Goal: Task Accomplishment & Management: Manage account settings

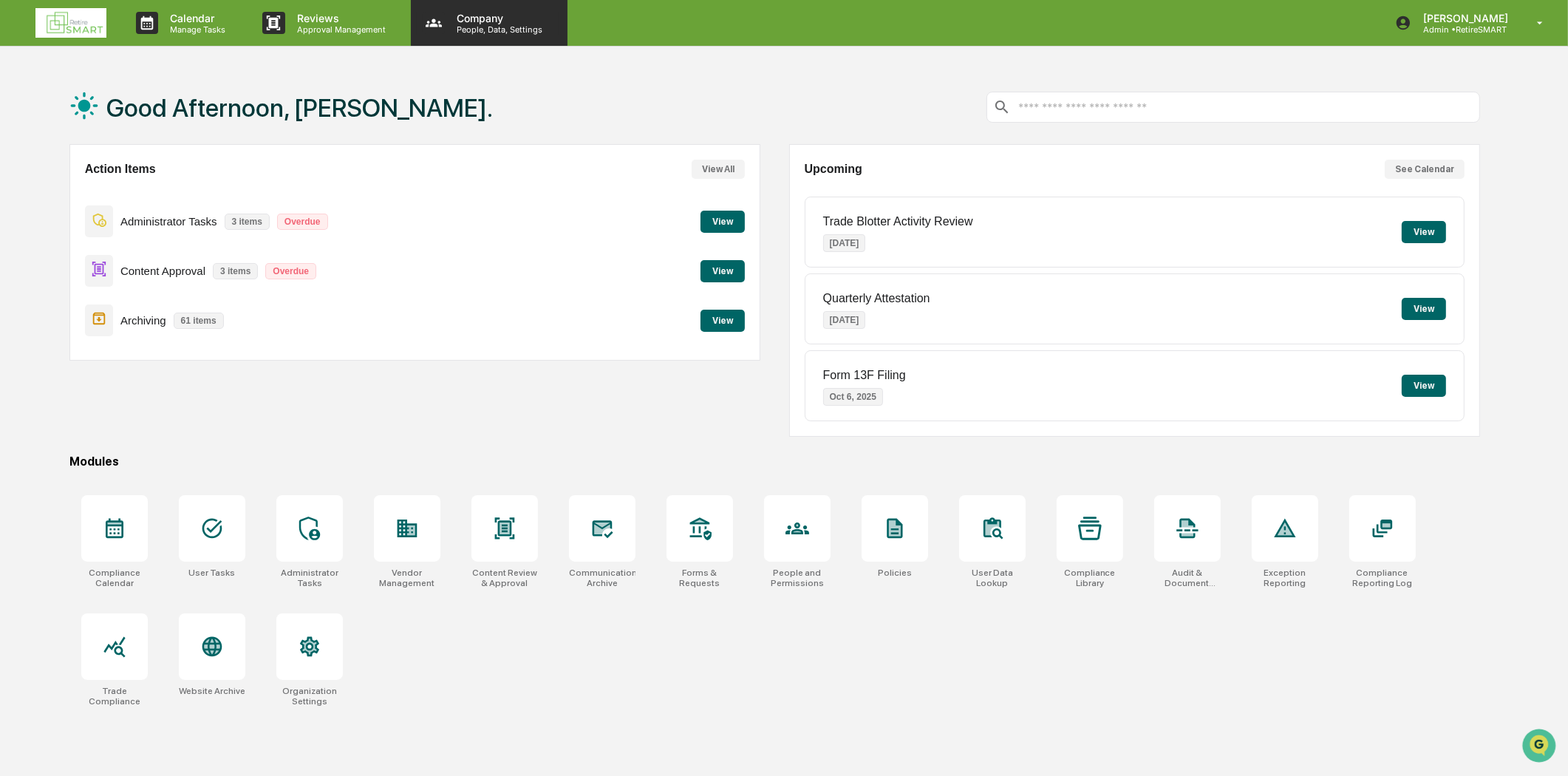
click at [495, 21] on p "Company" at bounding box center [497, 19] width 105 height 13
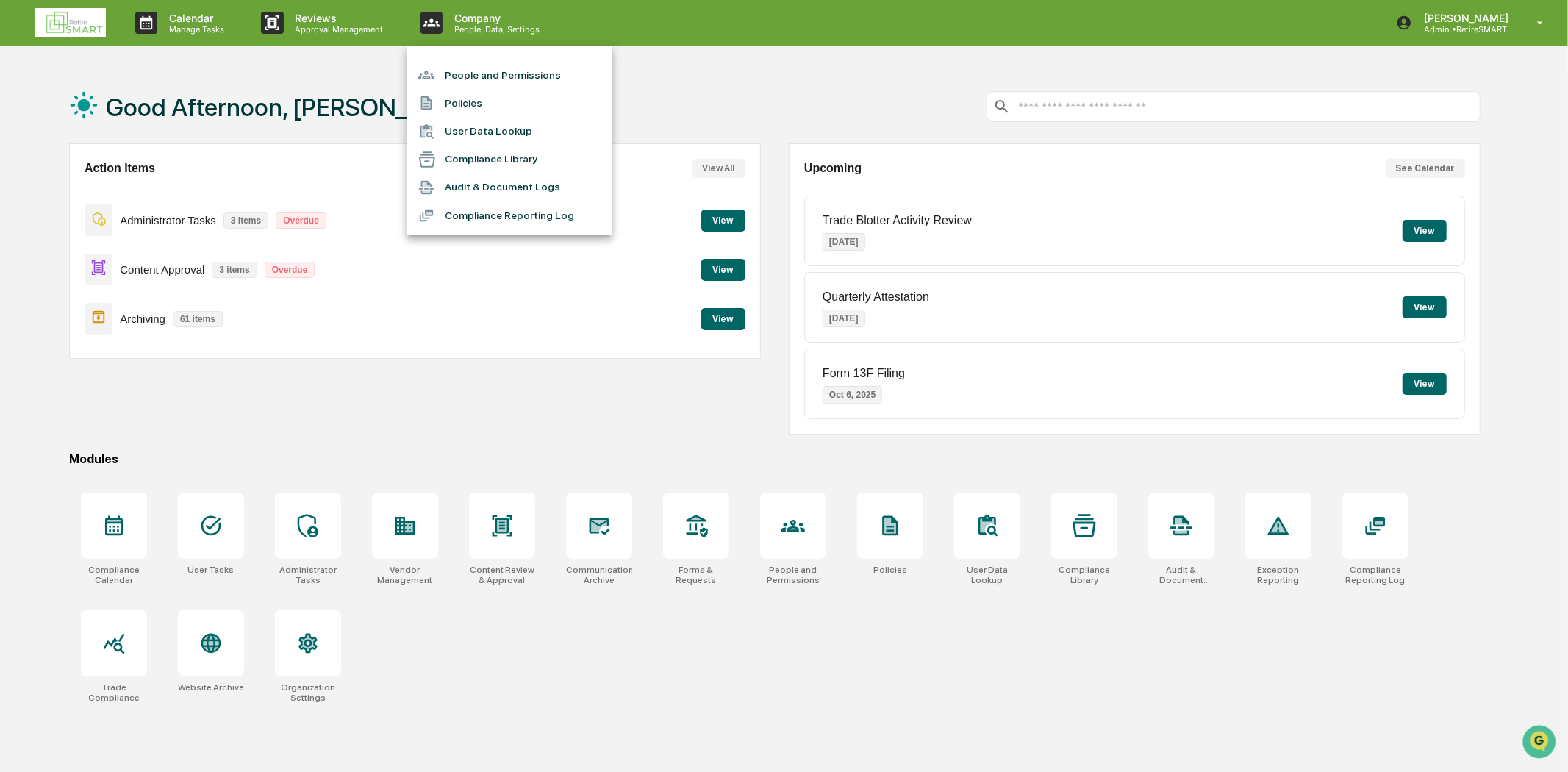
click at [476, 80] on li "People and Permissions" at bounding box center [510, 75] width 206 height 28
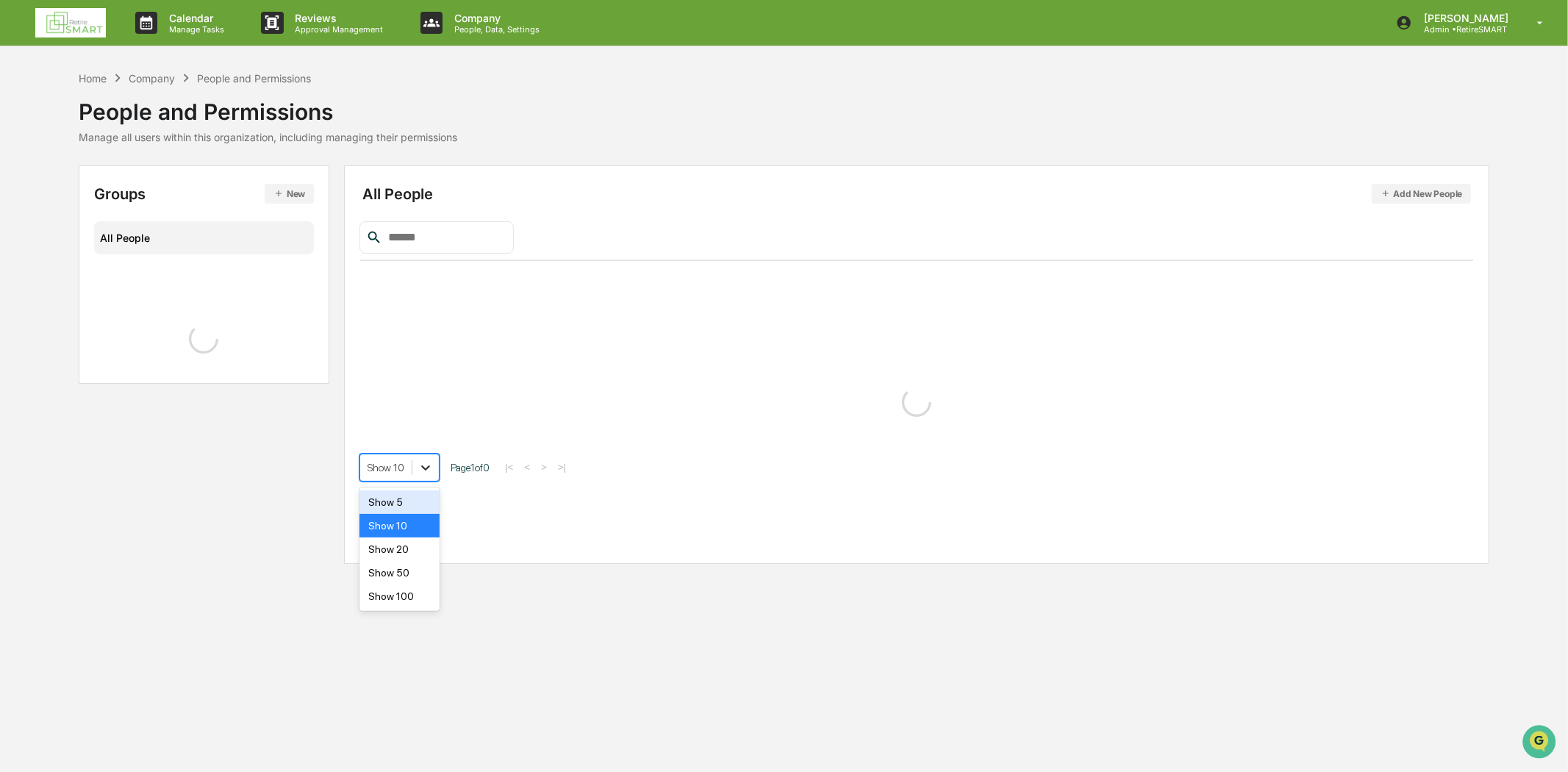
click at [420, 467] on icon at bounding box center [425, 467] width 14 height 15
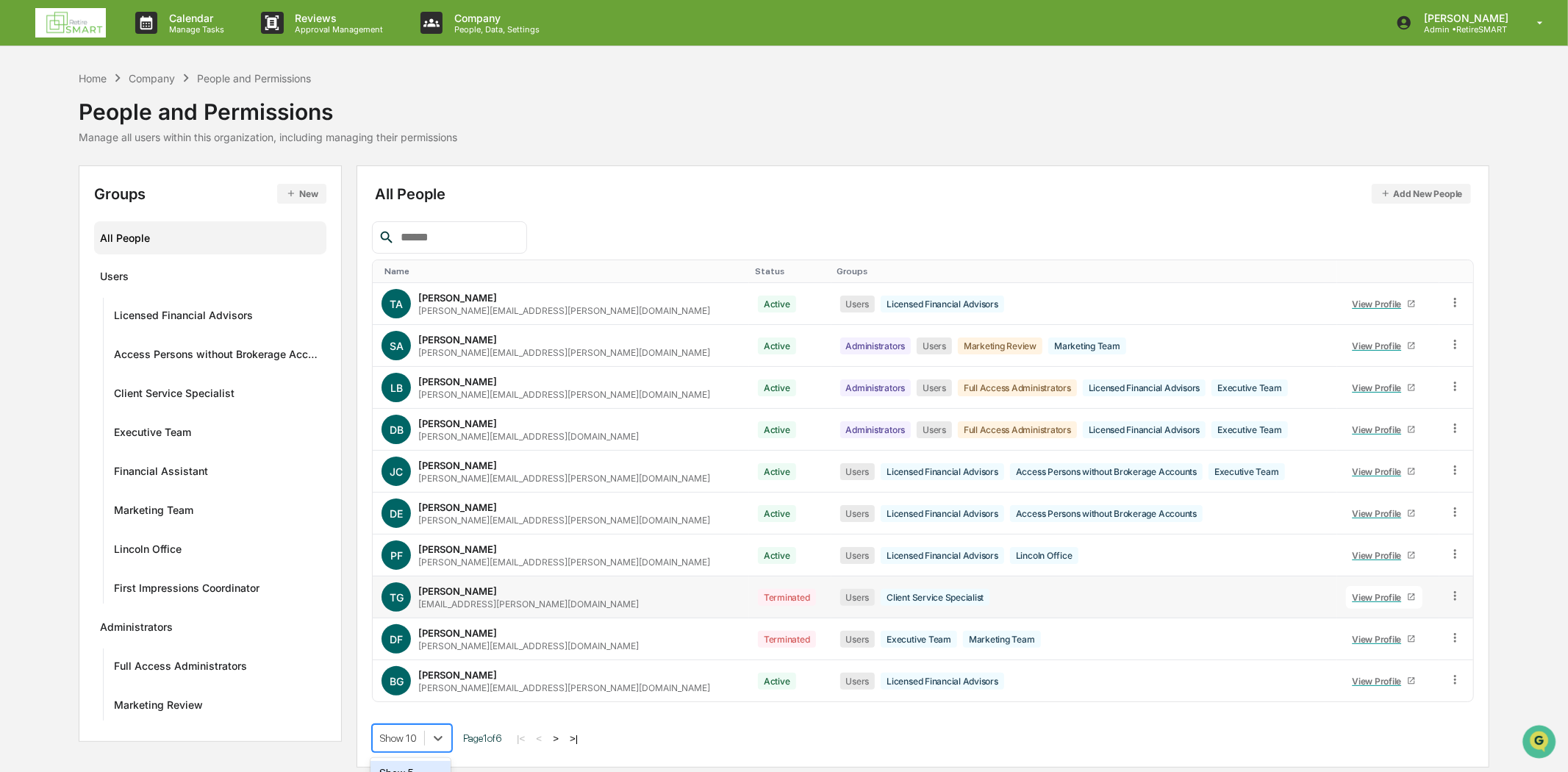
click at [420, 592] on div "[PERSON_NAME]" at bounding box center [457, 591] width 79 height 12
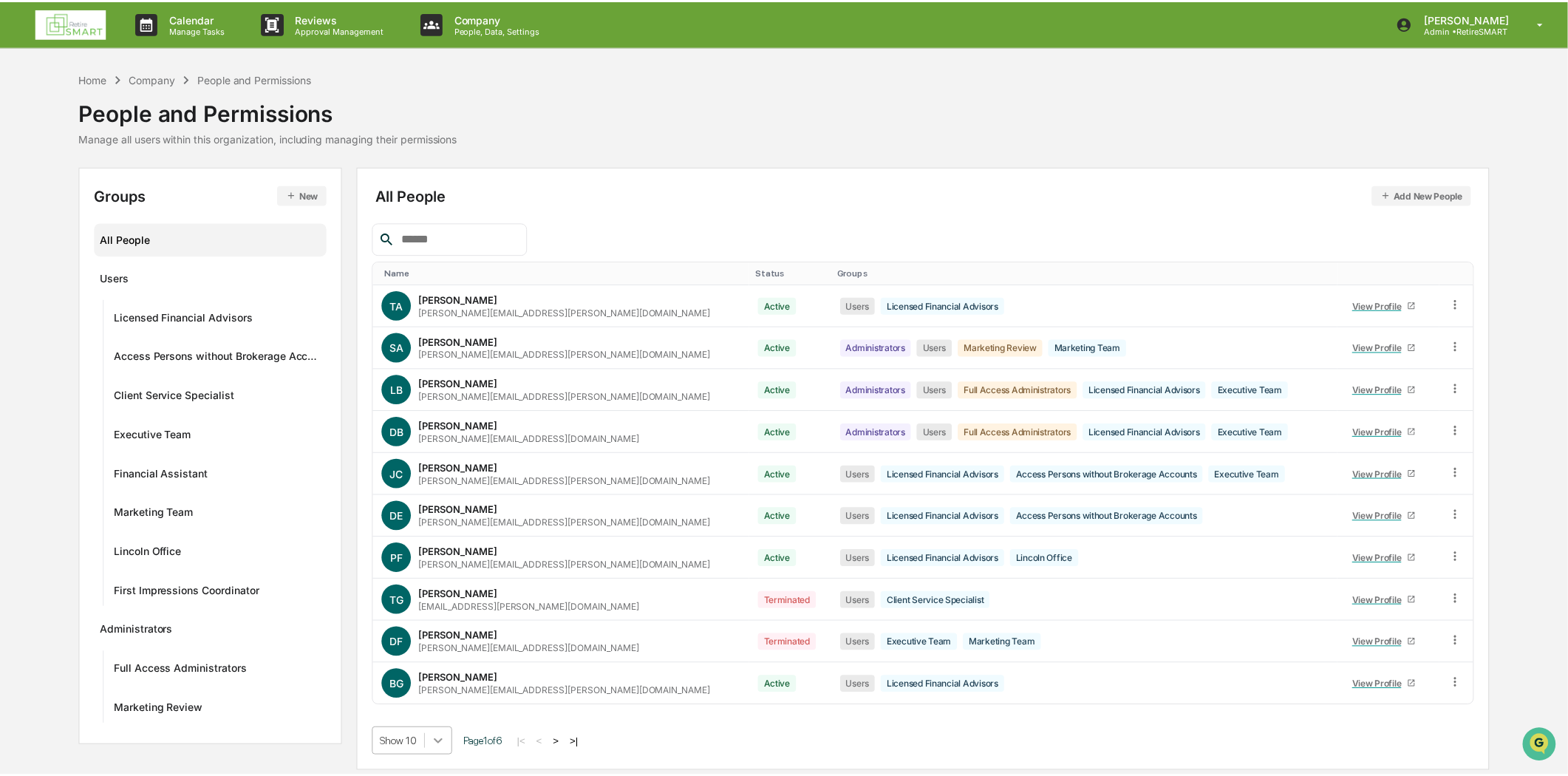
scroll to position [113, 0]
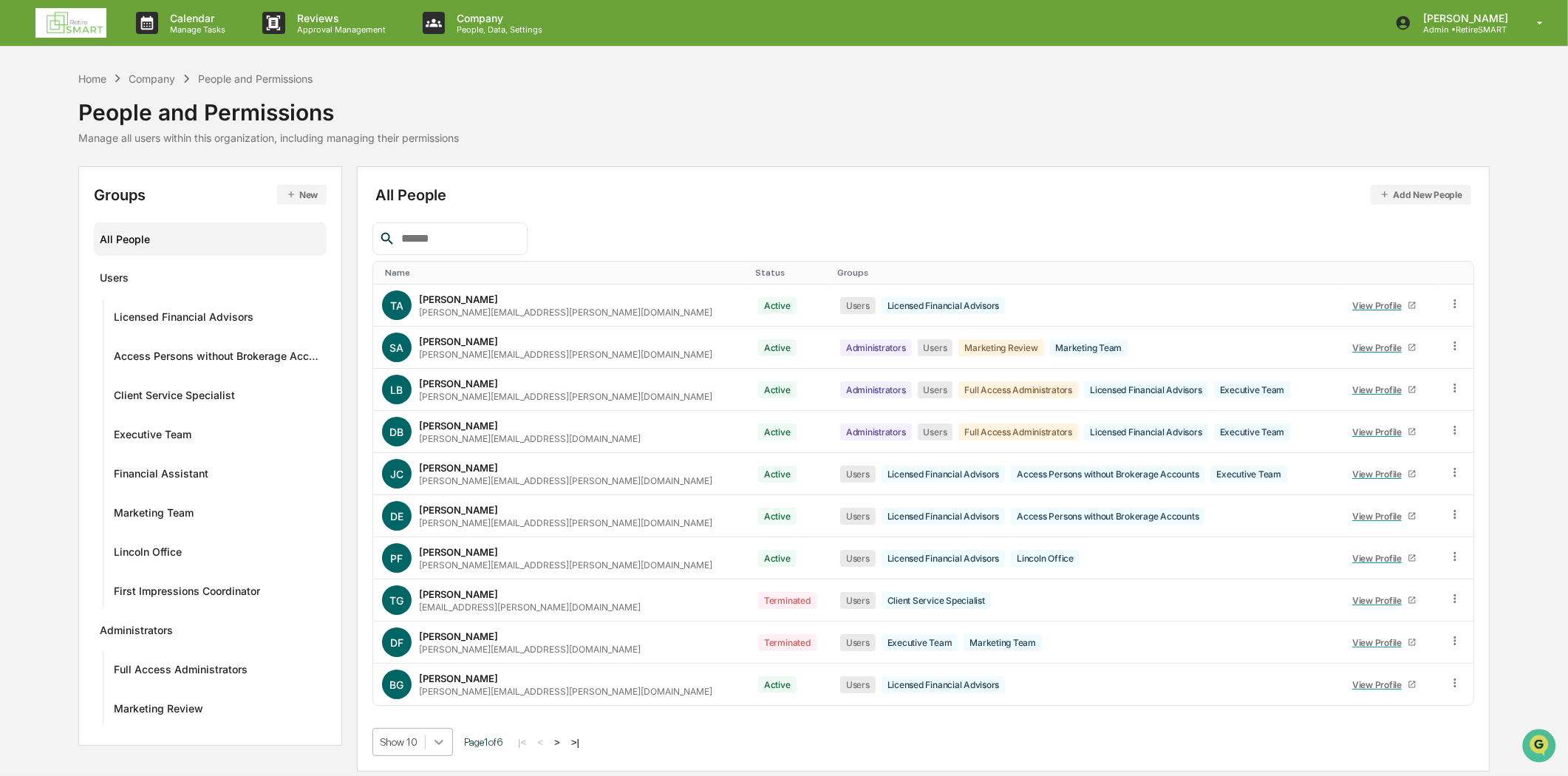
click at [436, 744] on body "Calendar Manage Tasks Reviews Approval Management Company People, Data, Setting…" at bounding box center [784, 388] width 1568 height 776
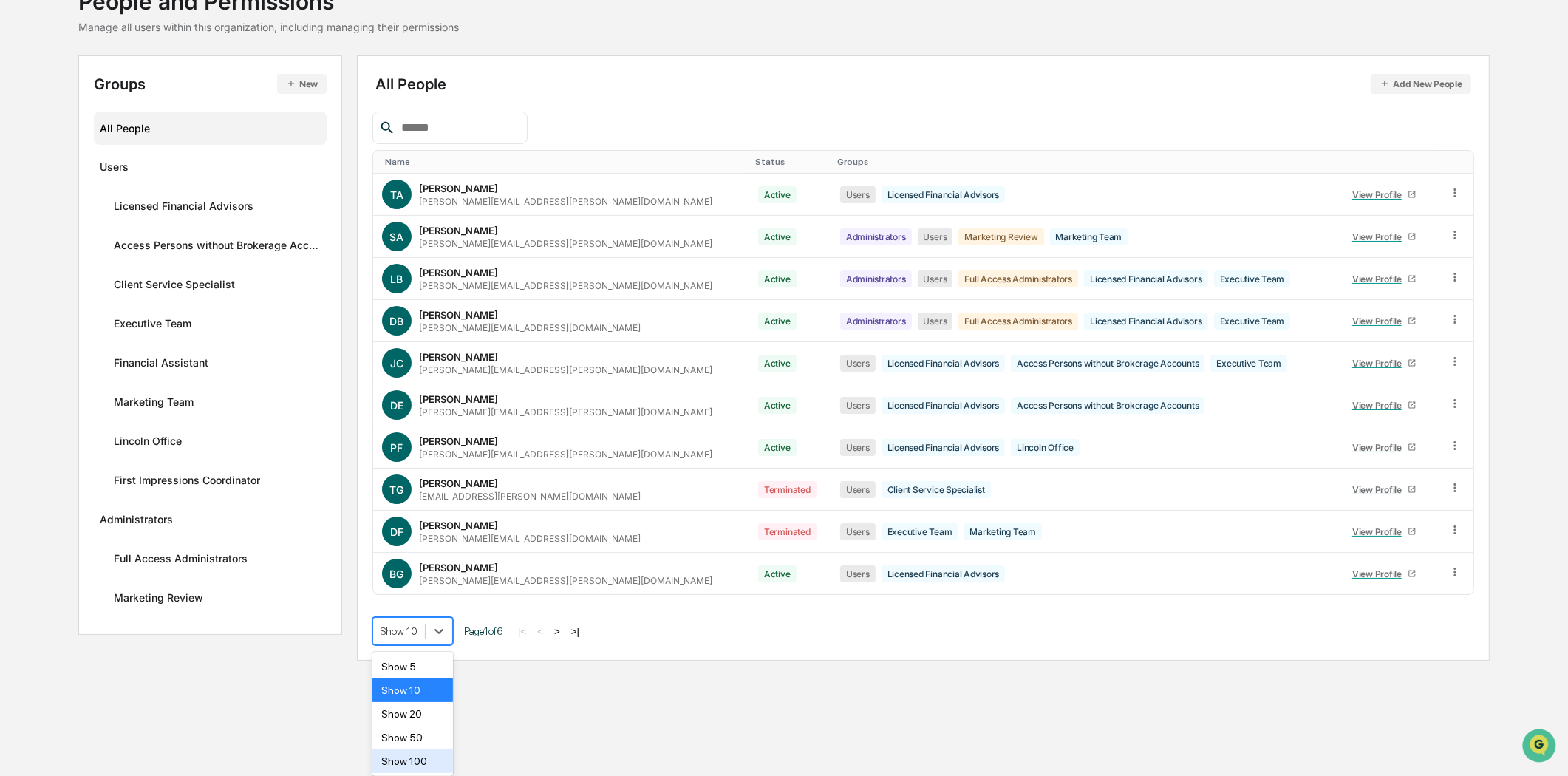
click at [427, 760] on div "Show 100" at bounding box center [412, 761] width 80 height 23
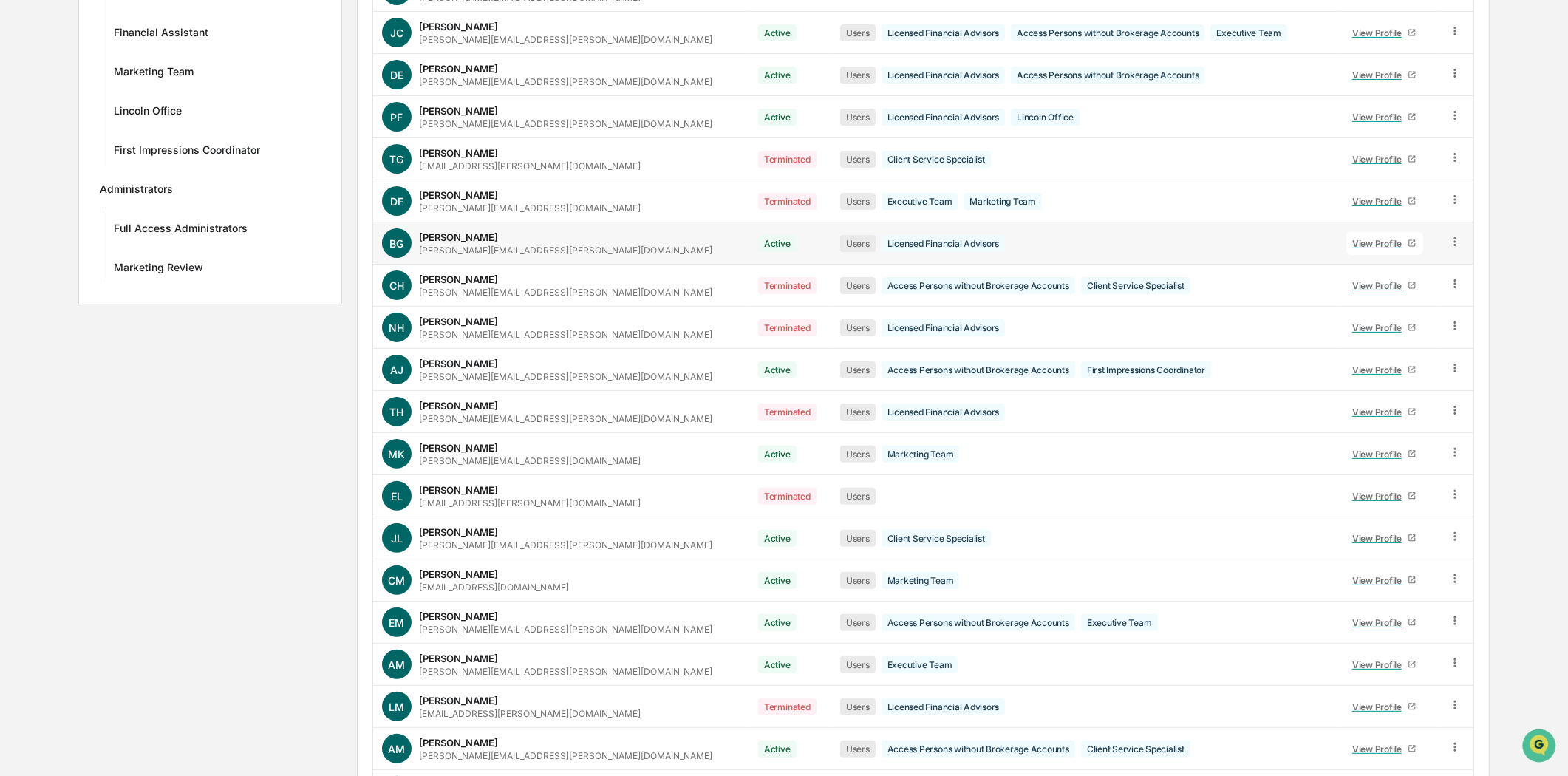
scroll to position [523, 0]
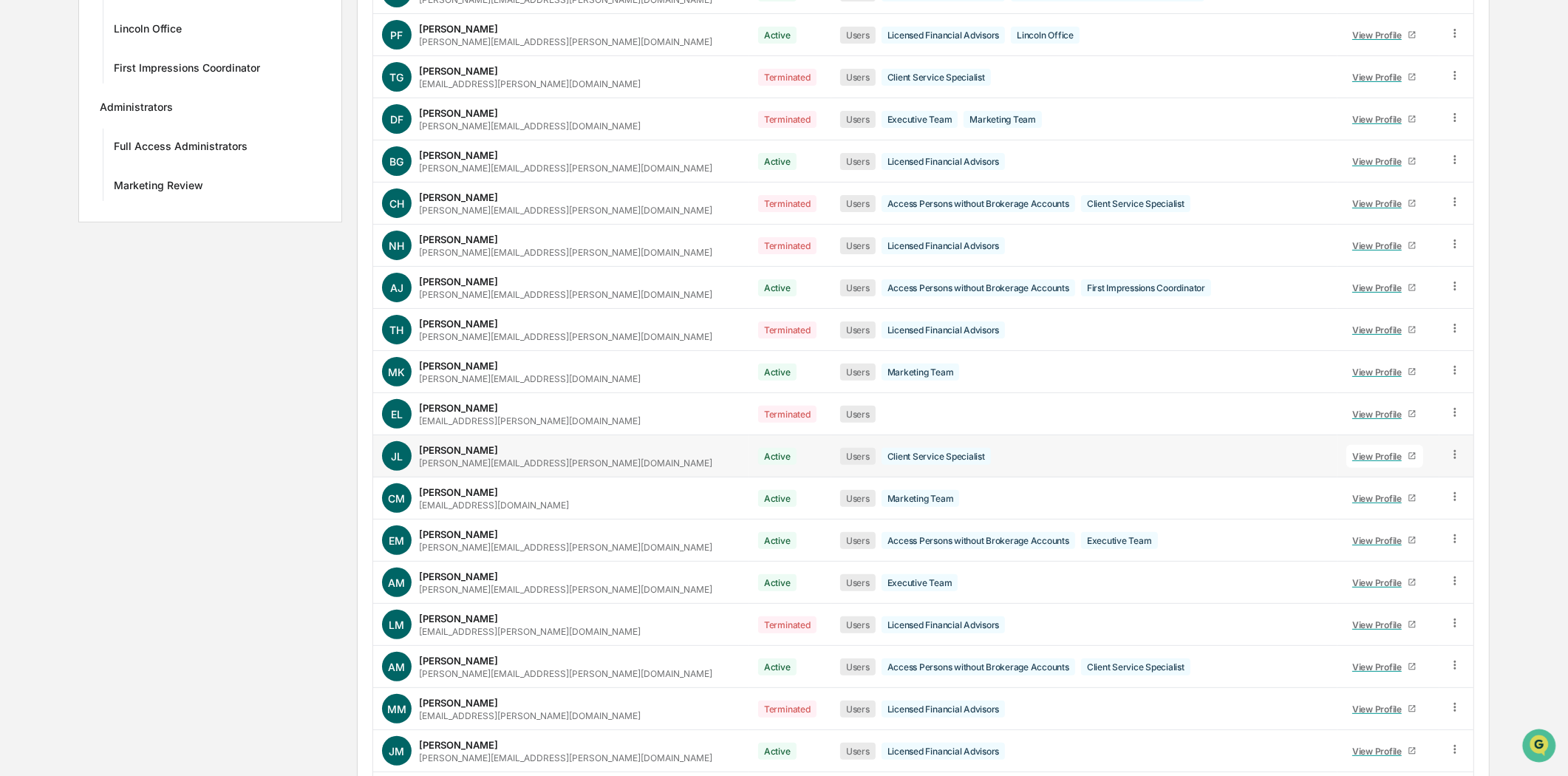
click at [1451, 453] on icon at bounding box center [1455, 454] width 14 height 14
click at [1399, 508] on div "Change Status" at bounding box center [1386, 509] width 127 height 18
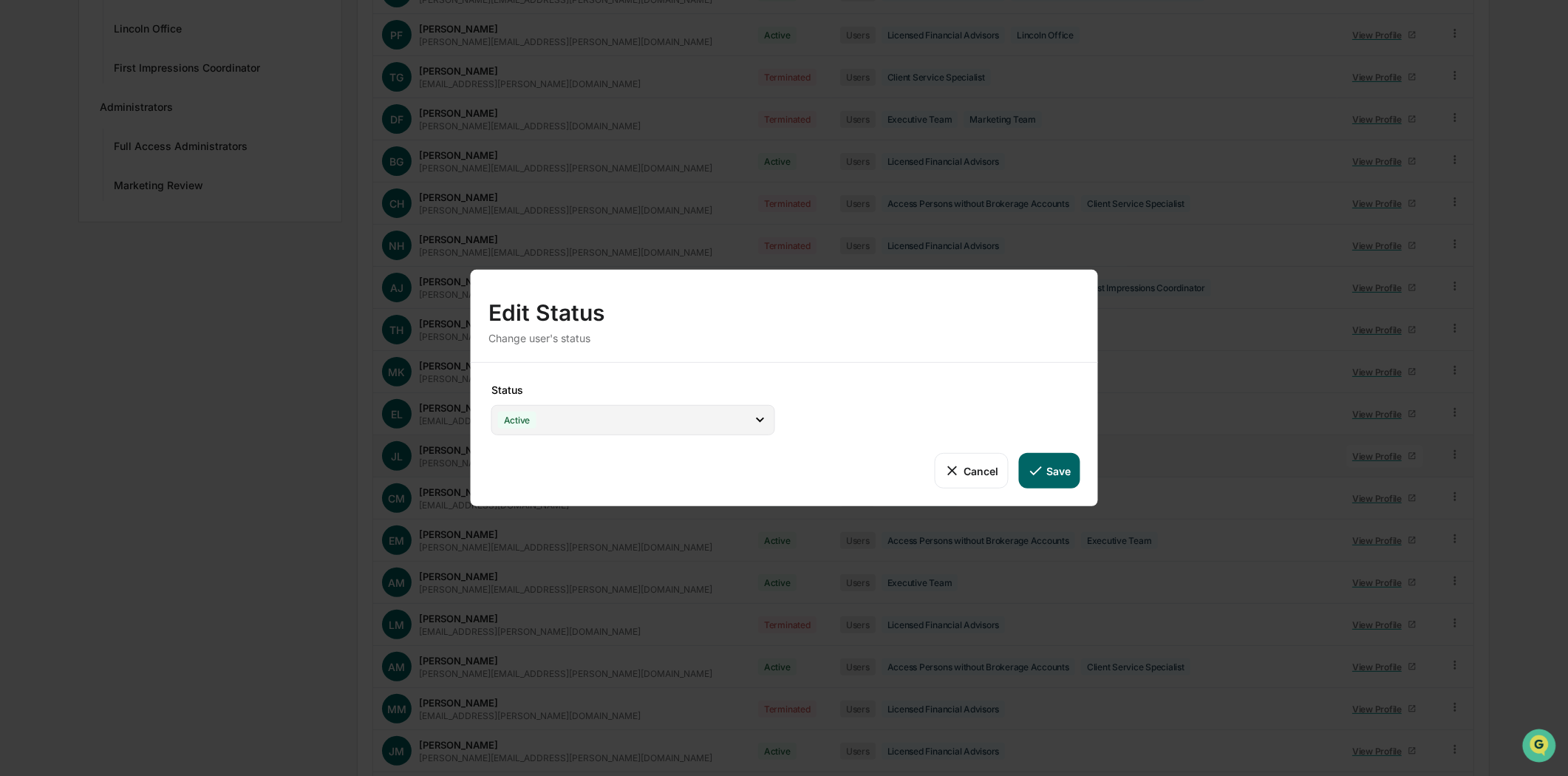
click at [764, 414] on icon at bounding box center [759, 420] width 16 height 16
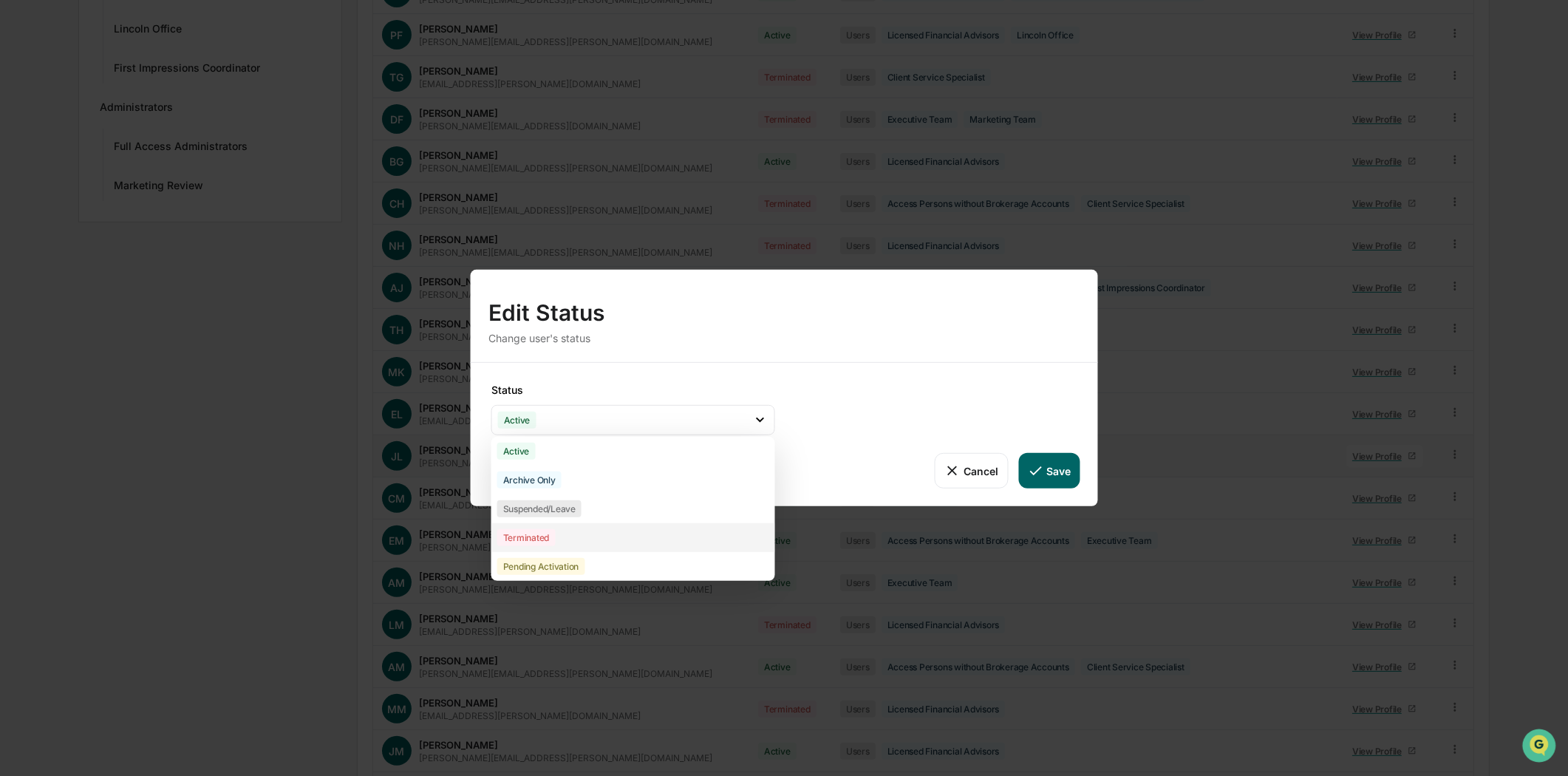
click at [533, 535] on div "Terminated" at bounding box center [526, 537] width 58 height 17
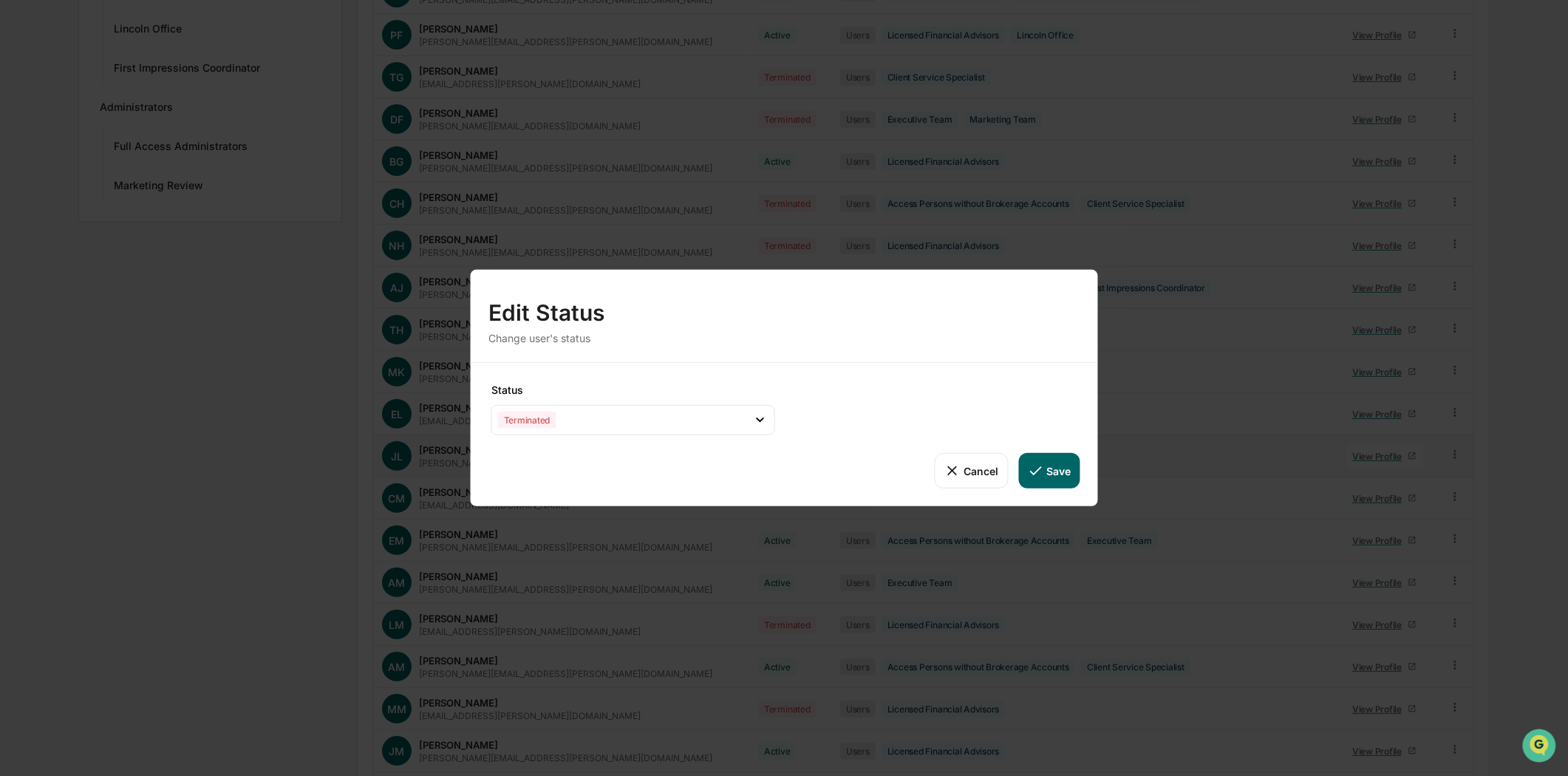
click at [1052, 470] on button "Save" at bounding box center [1049, 471] width 62 height 36
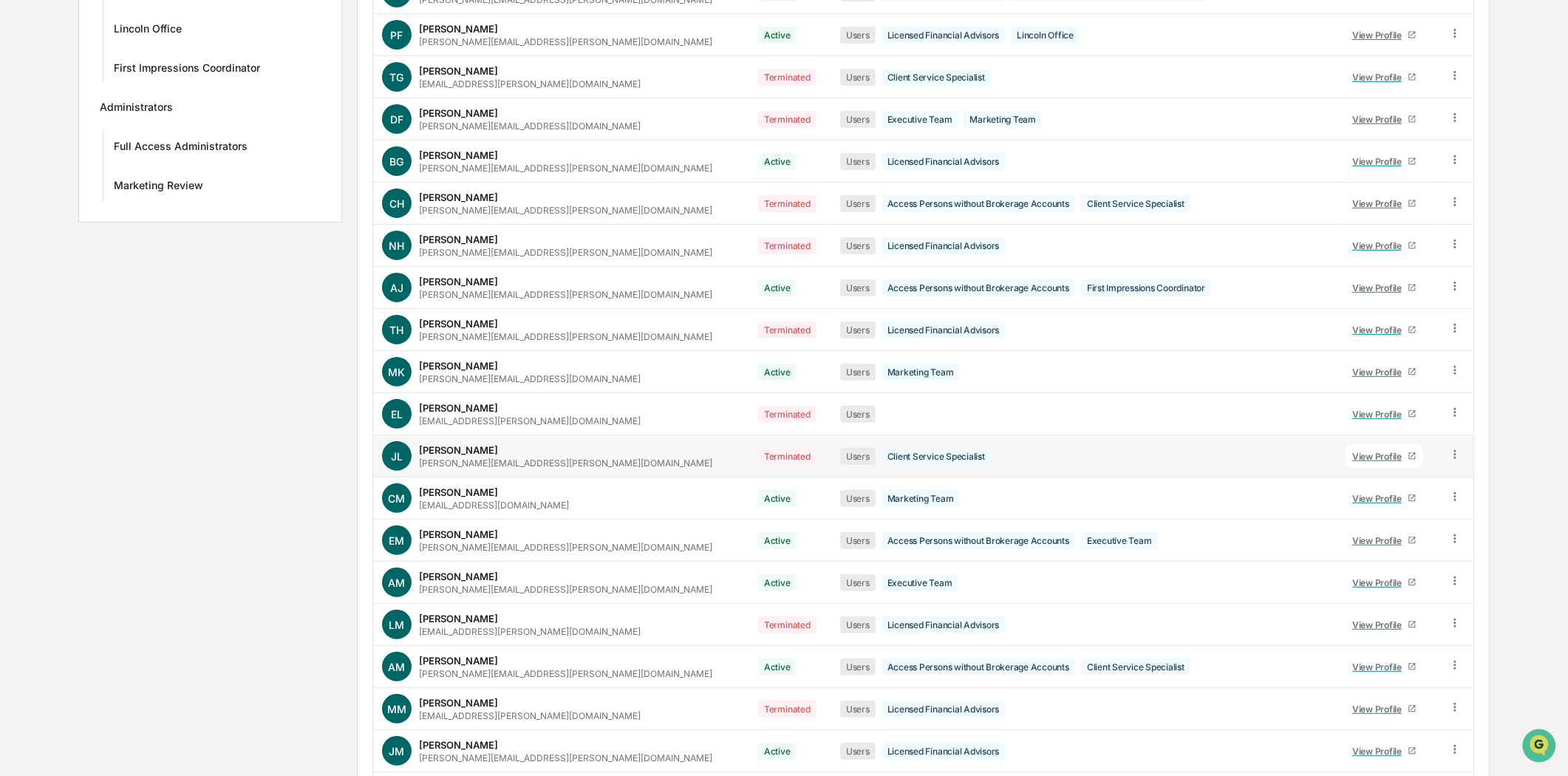
click at [1450, 453] on icon at bounding box center [1455, 454] width 14 height 14
click at [1378, 512] on div "Change Status" at bounding box center [1386, 509] width 127 height 18
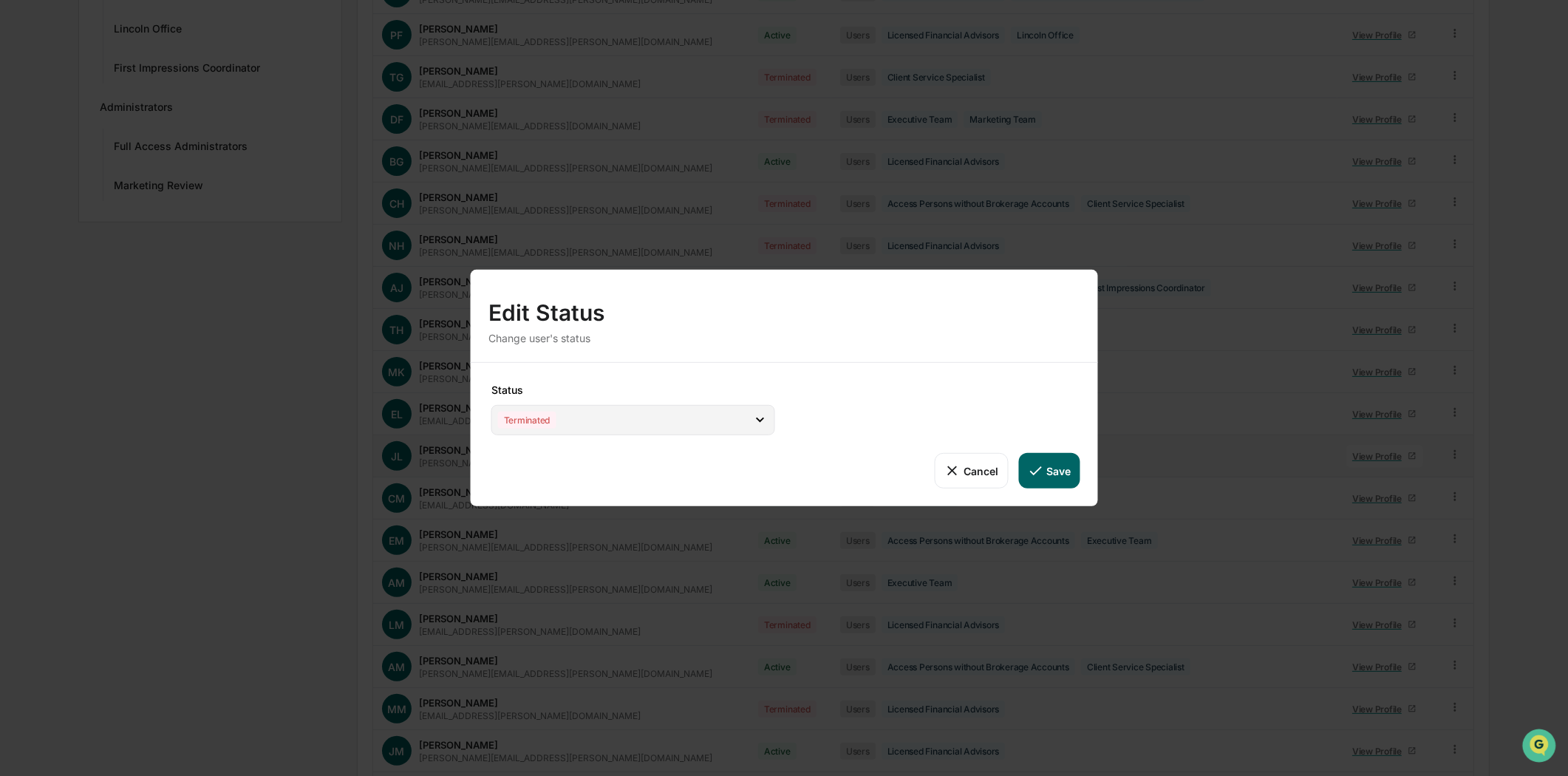
click at [763, 422] on icon at bounding box center [759, 420] width 16 height 16
click at [967, 470] on button "Cancel" at bounding box center [971, 471] width 73 height 36
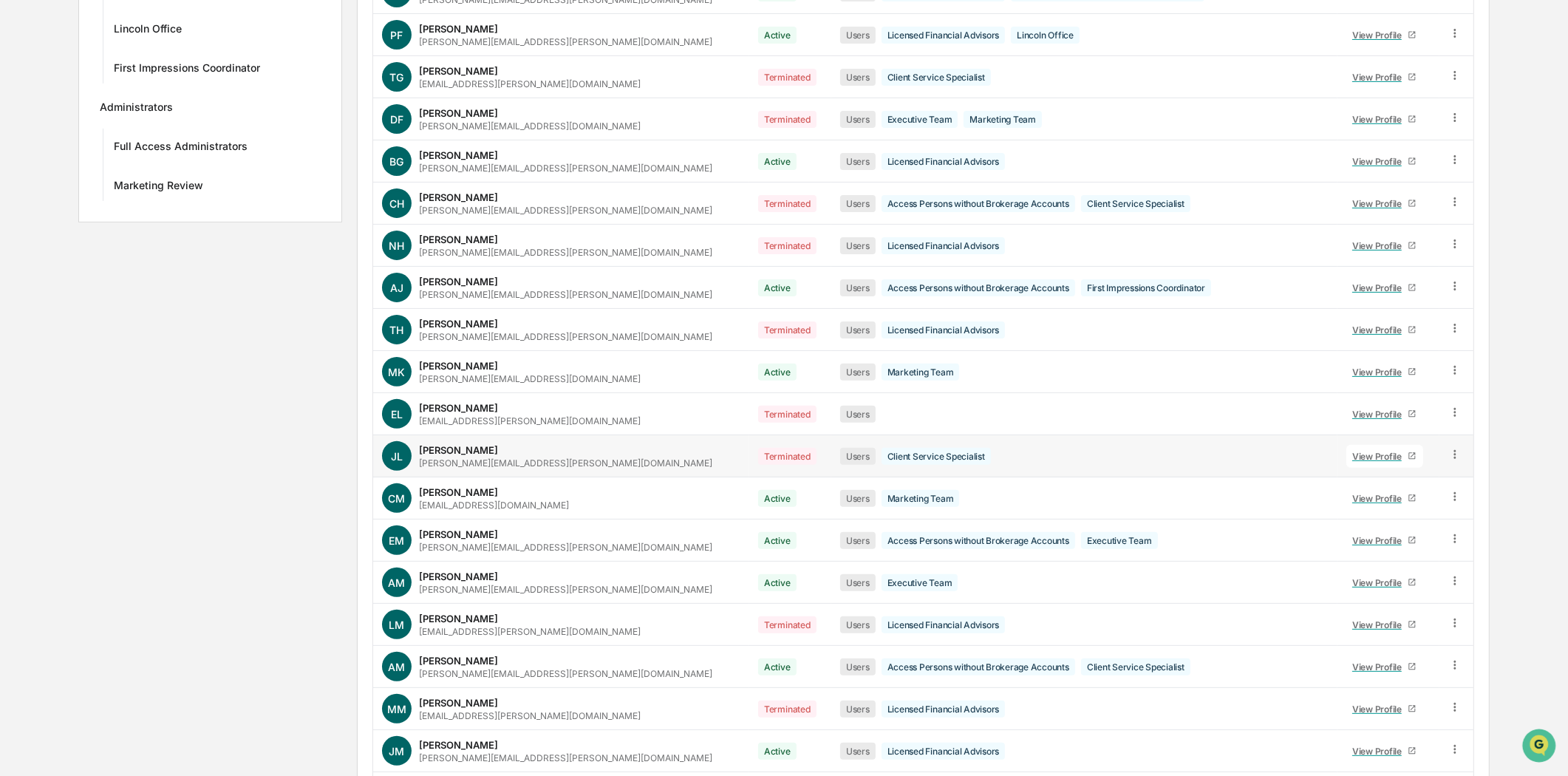
click at [749, 462] on td "Terminated" at bounding box center [789, 457] width 82 height 42
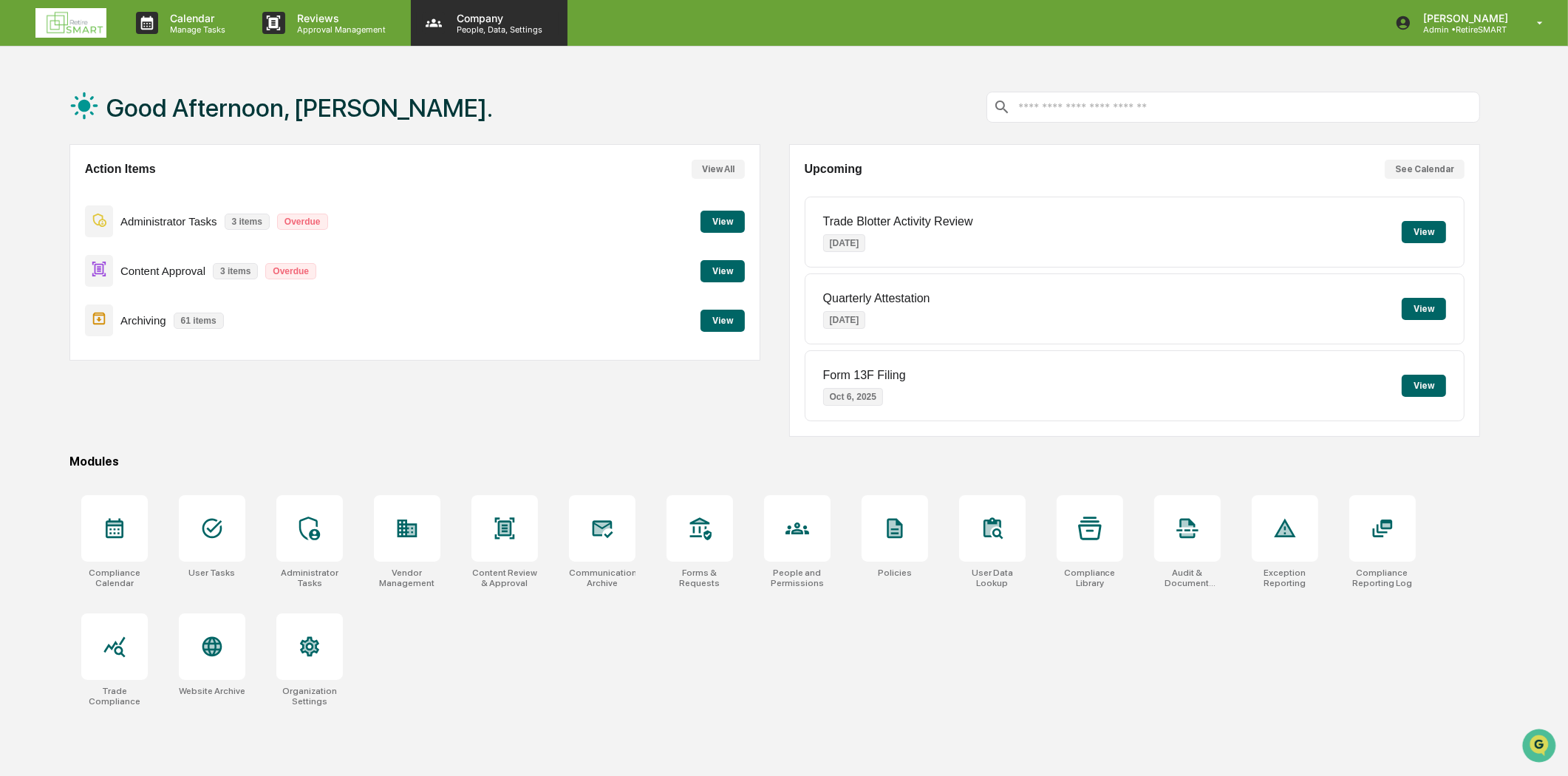
click at [461, 17] on p "Company" at bounding box center [497, 19] width 105 height 13
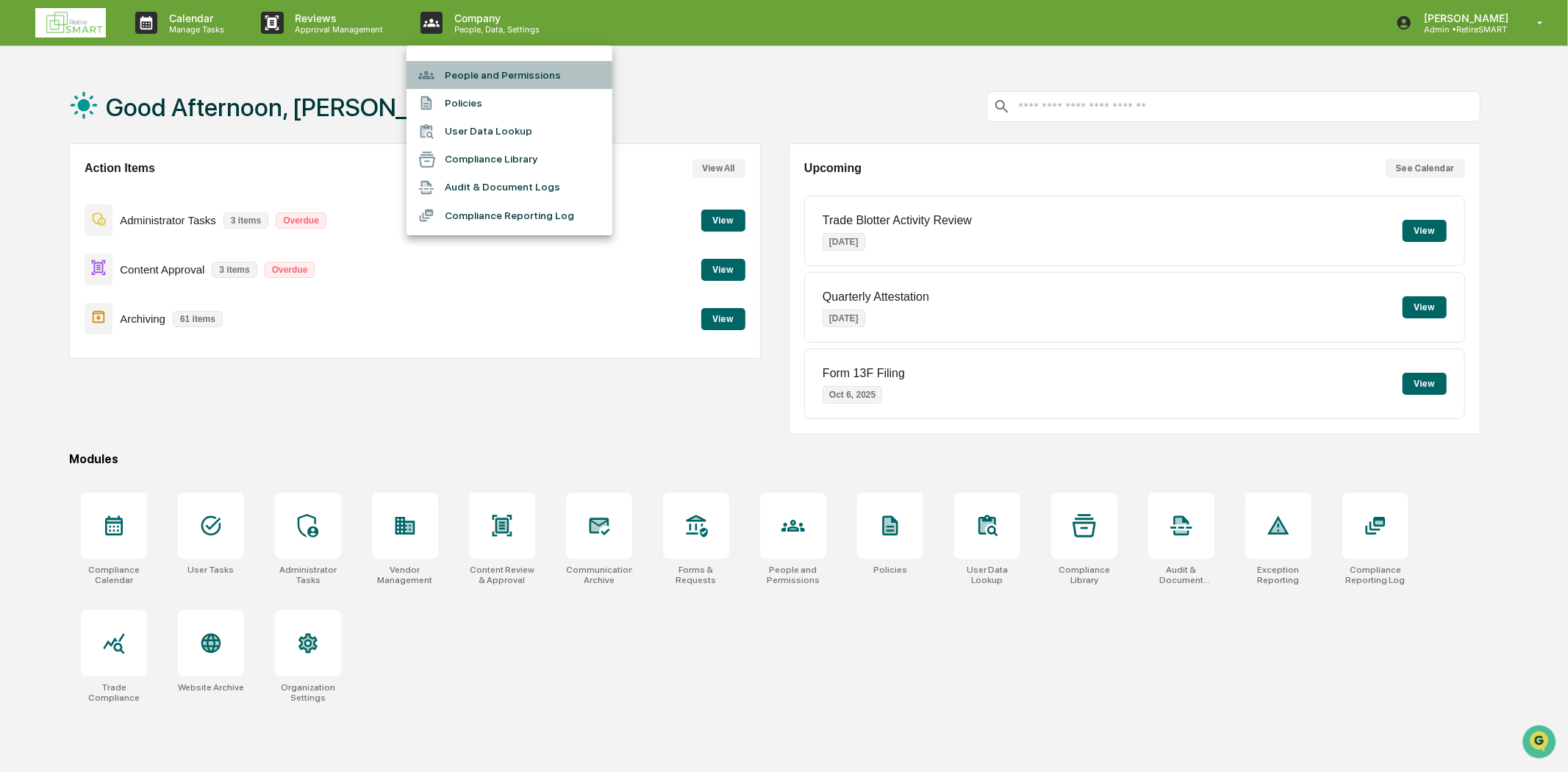
click at [478, 74] on li "People and Permissions" at bounding box center [510, 75] width 206 height 28
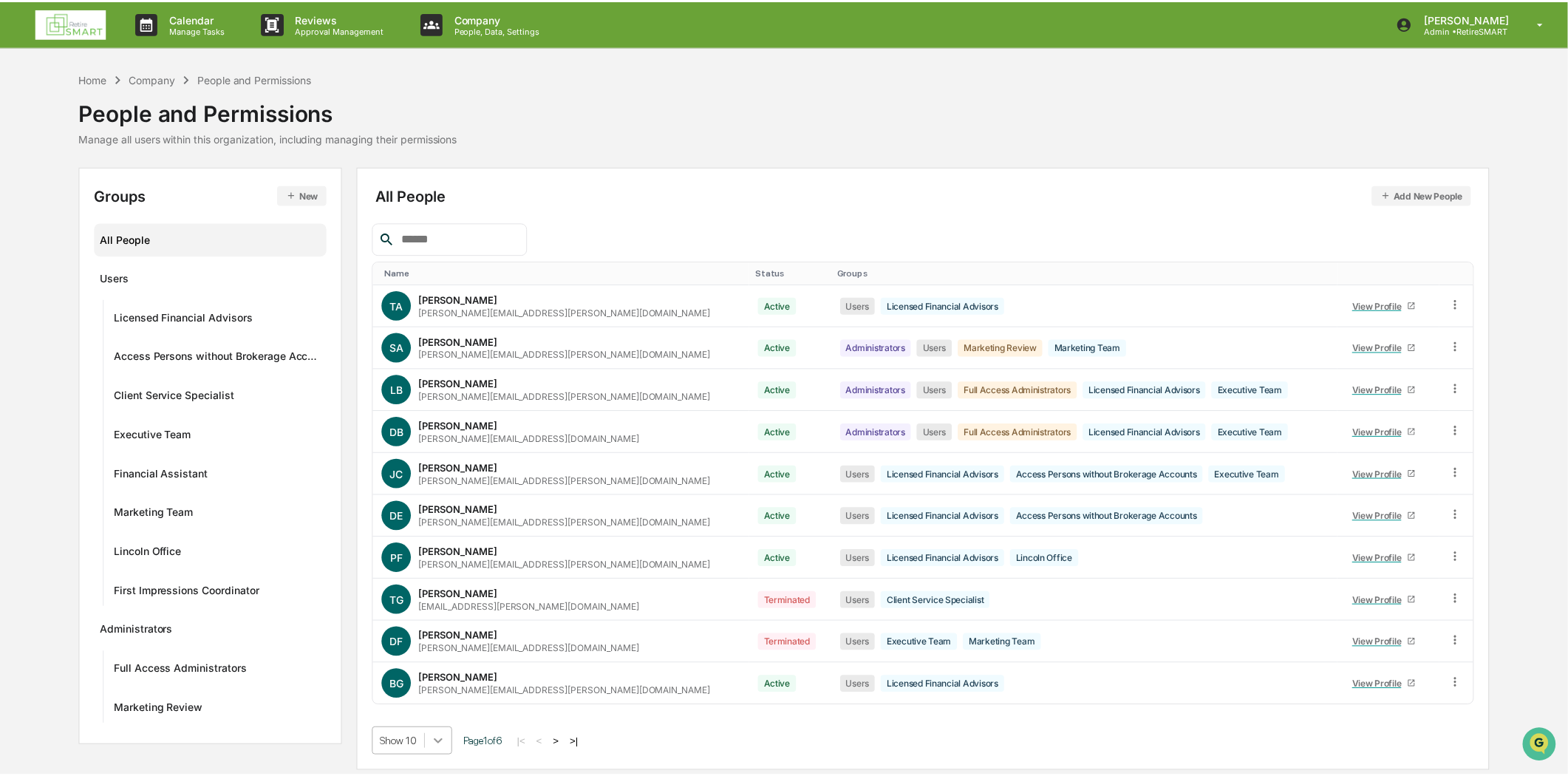
scroll to position [113, 0]
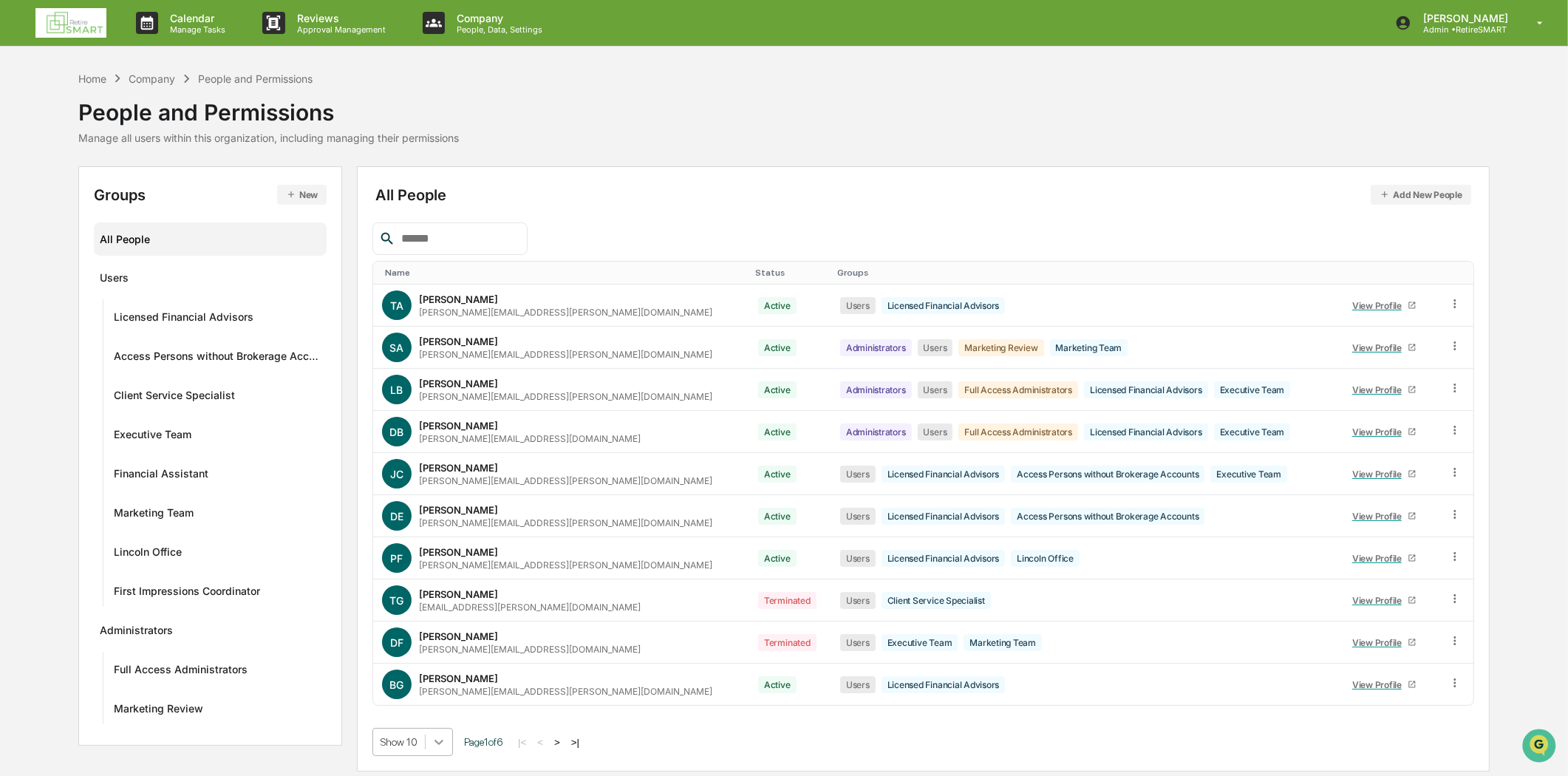
click at [451, 744] on body "Calendar Manage Tasks Reviews Approval Management Company People, Data, Setting…" at bounding box center [784, 388] width 1568 height 776
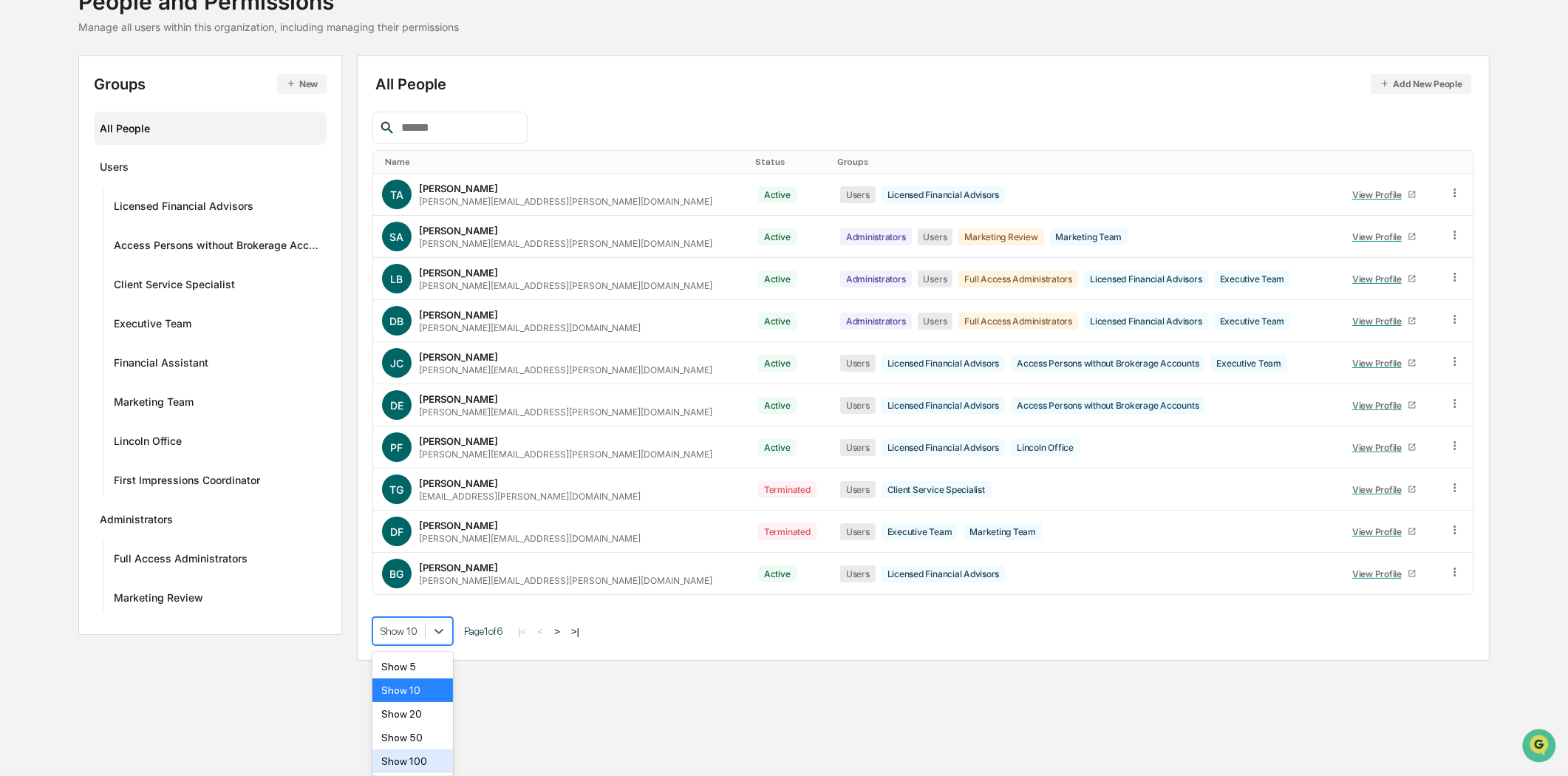
click at [412, 757] on div "Show 100" at bounding box center [412, 761] width 80 height 23
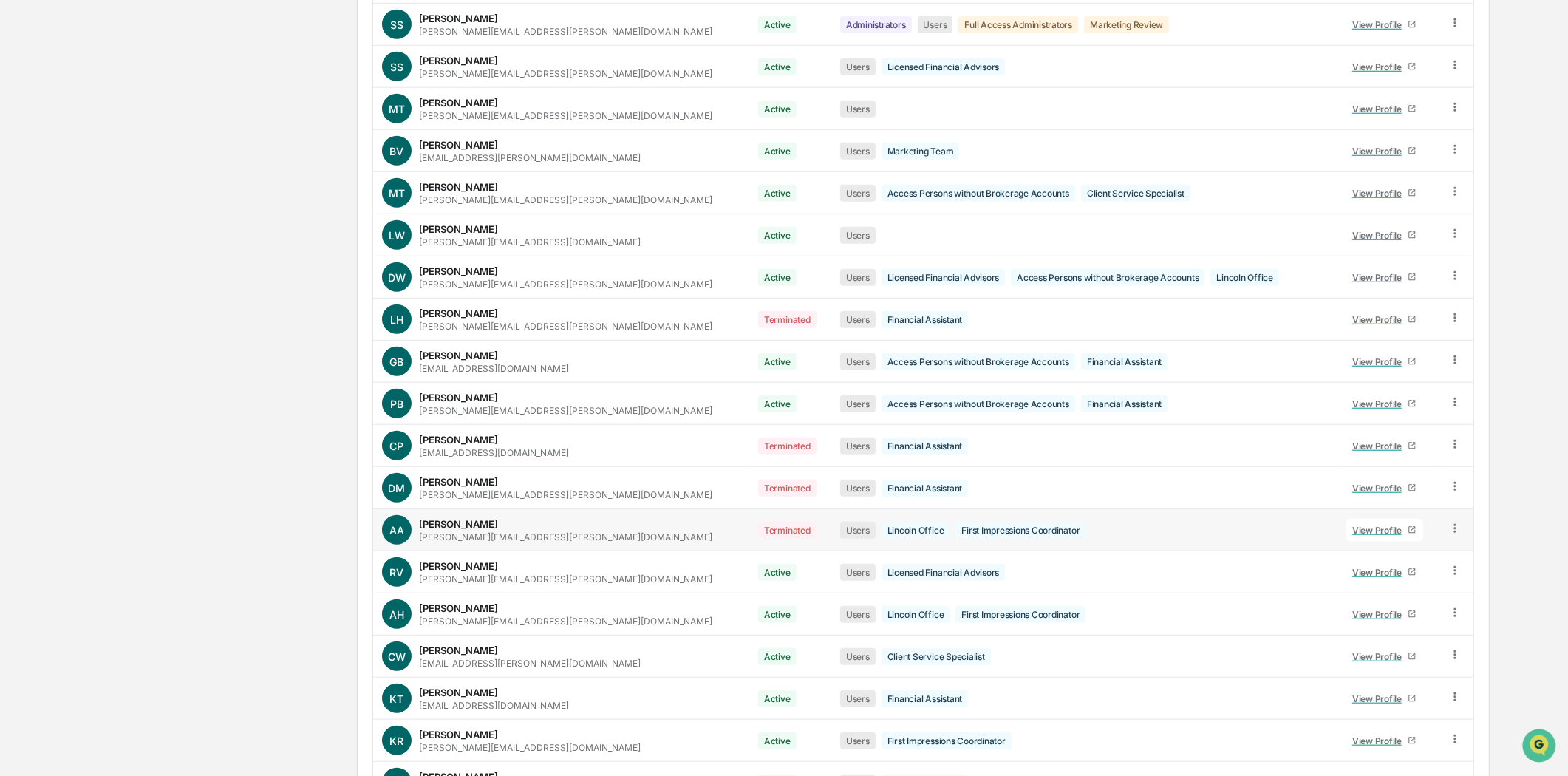
scroll to position [1769, 0]
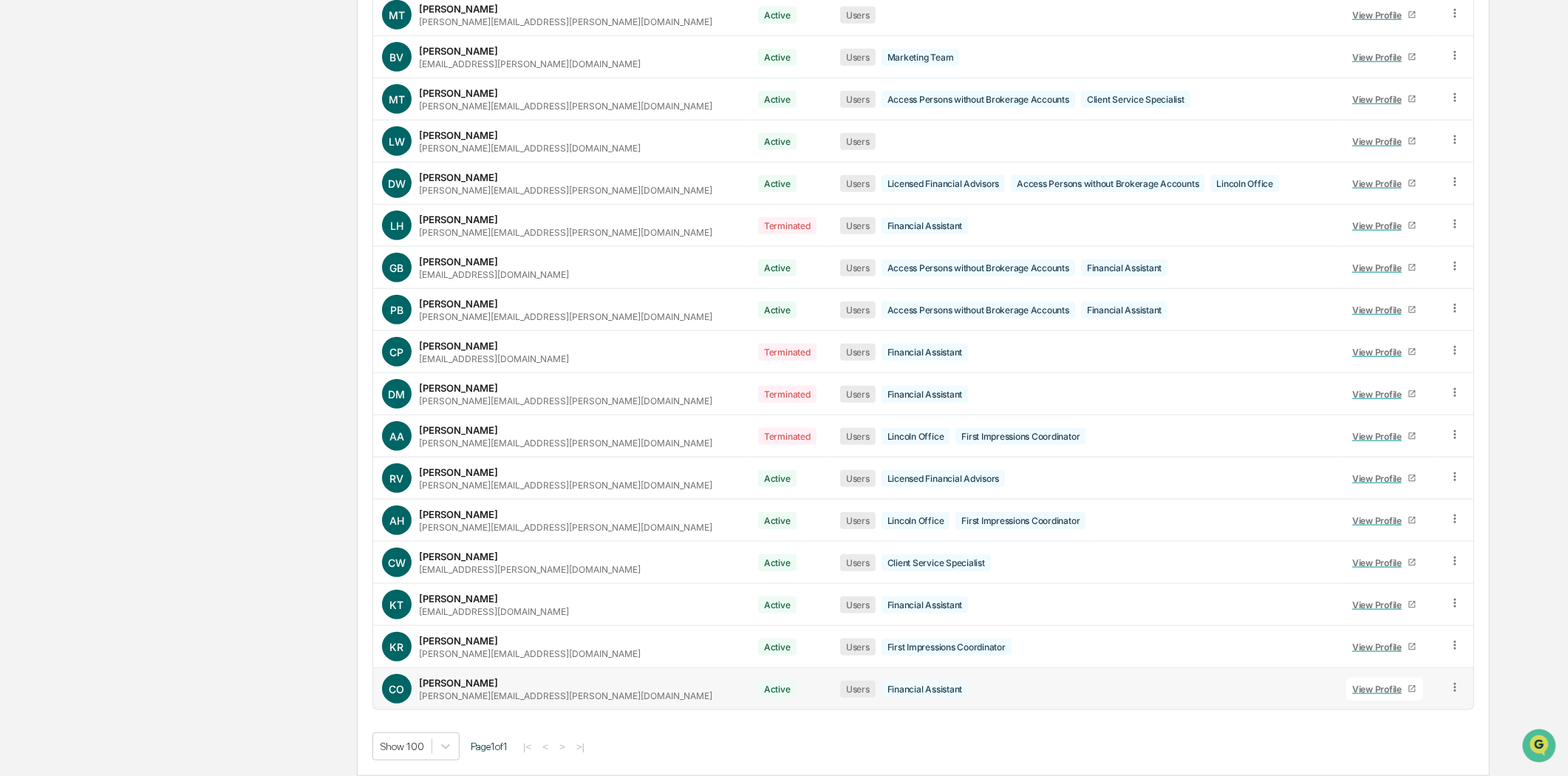
click at [1349, 681] on link "View Profile" at bounding box center [1384, 689] width 77 height 23
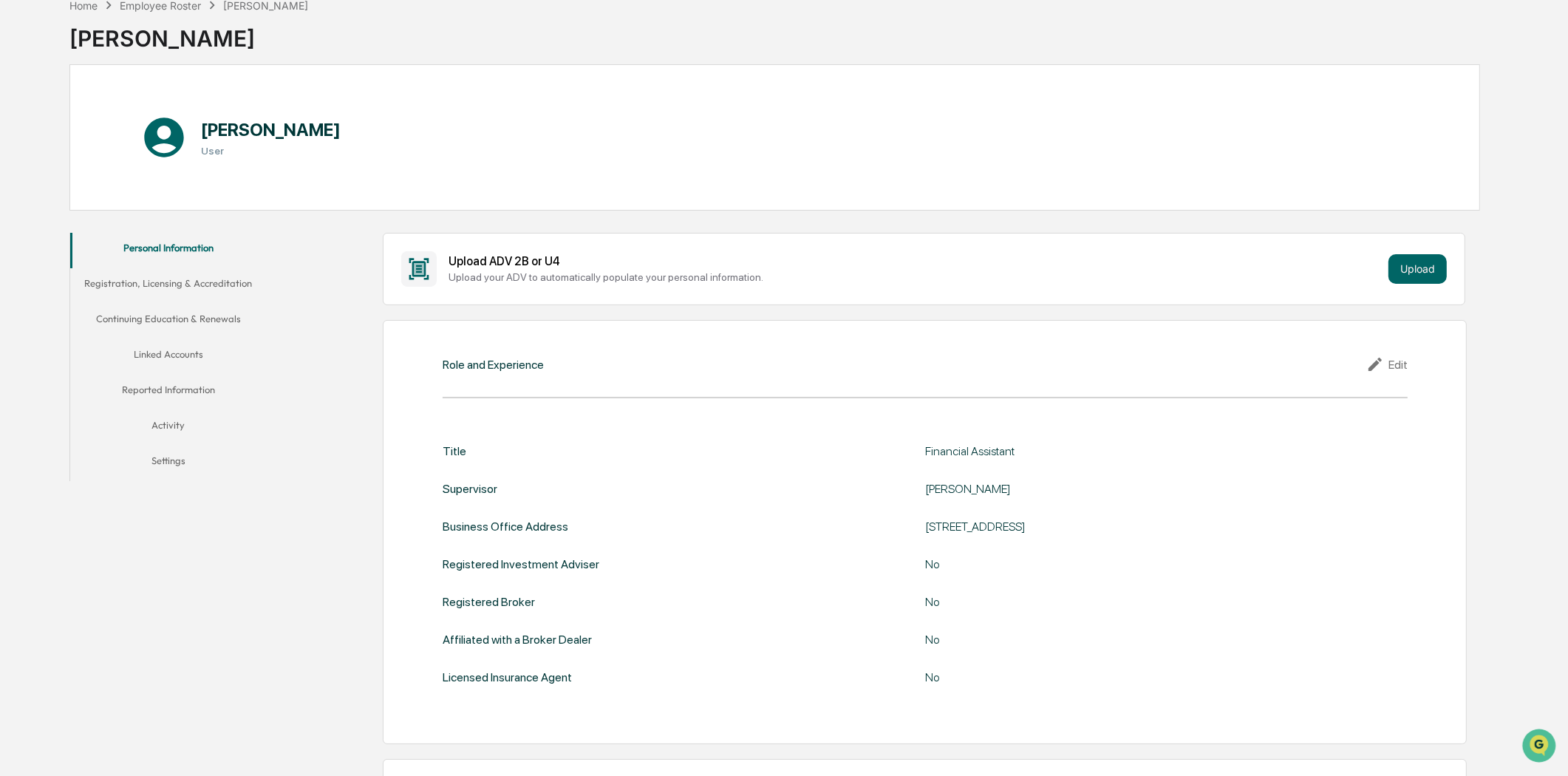
scroll to position [57, 0]
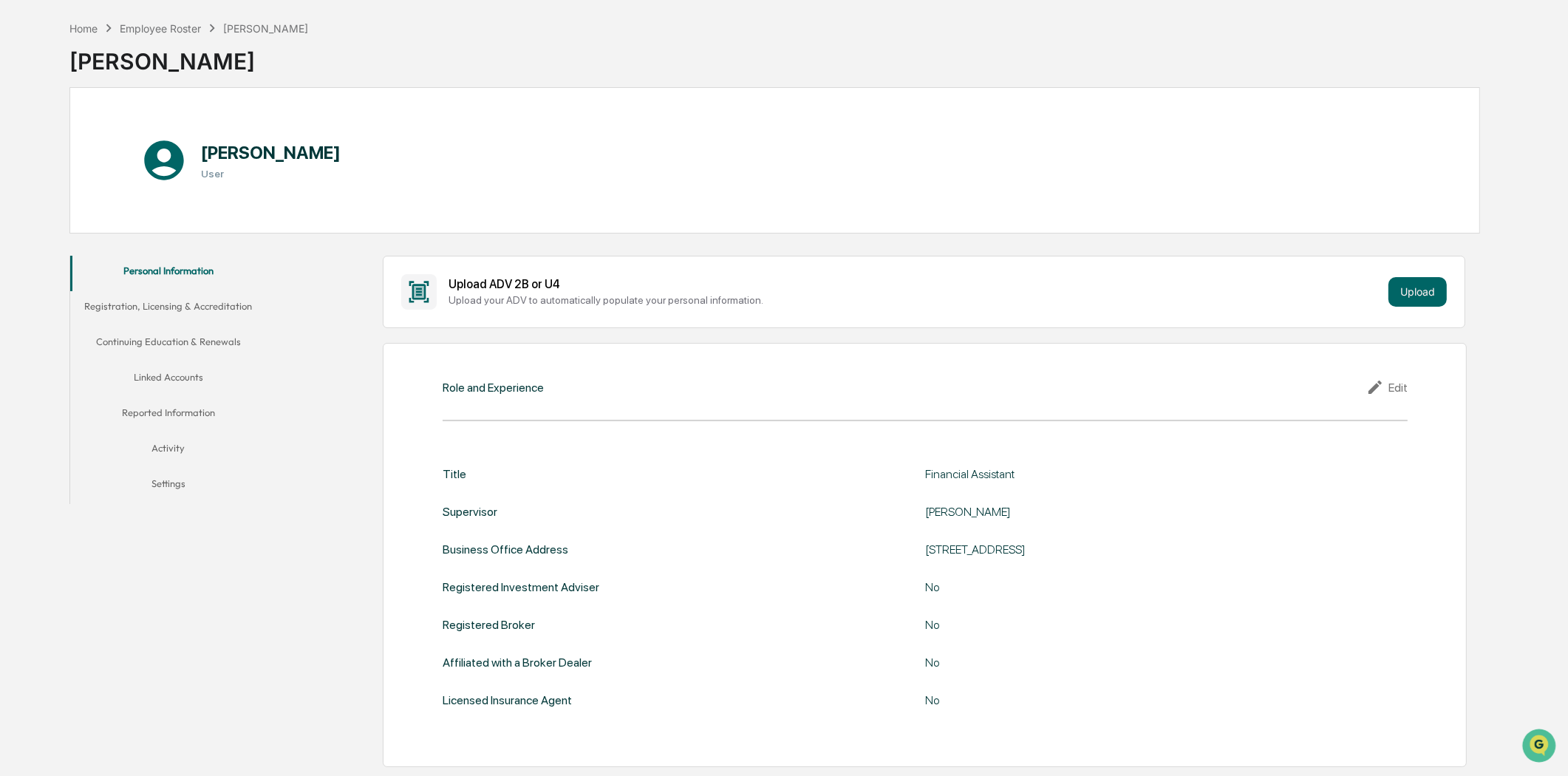
click at [172, 377] on button "Linked Accounts" at bounding box center [168, 380] width 197 height 36
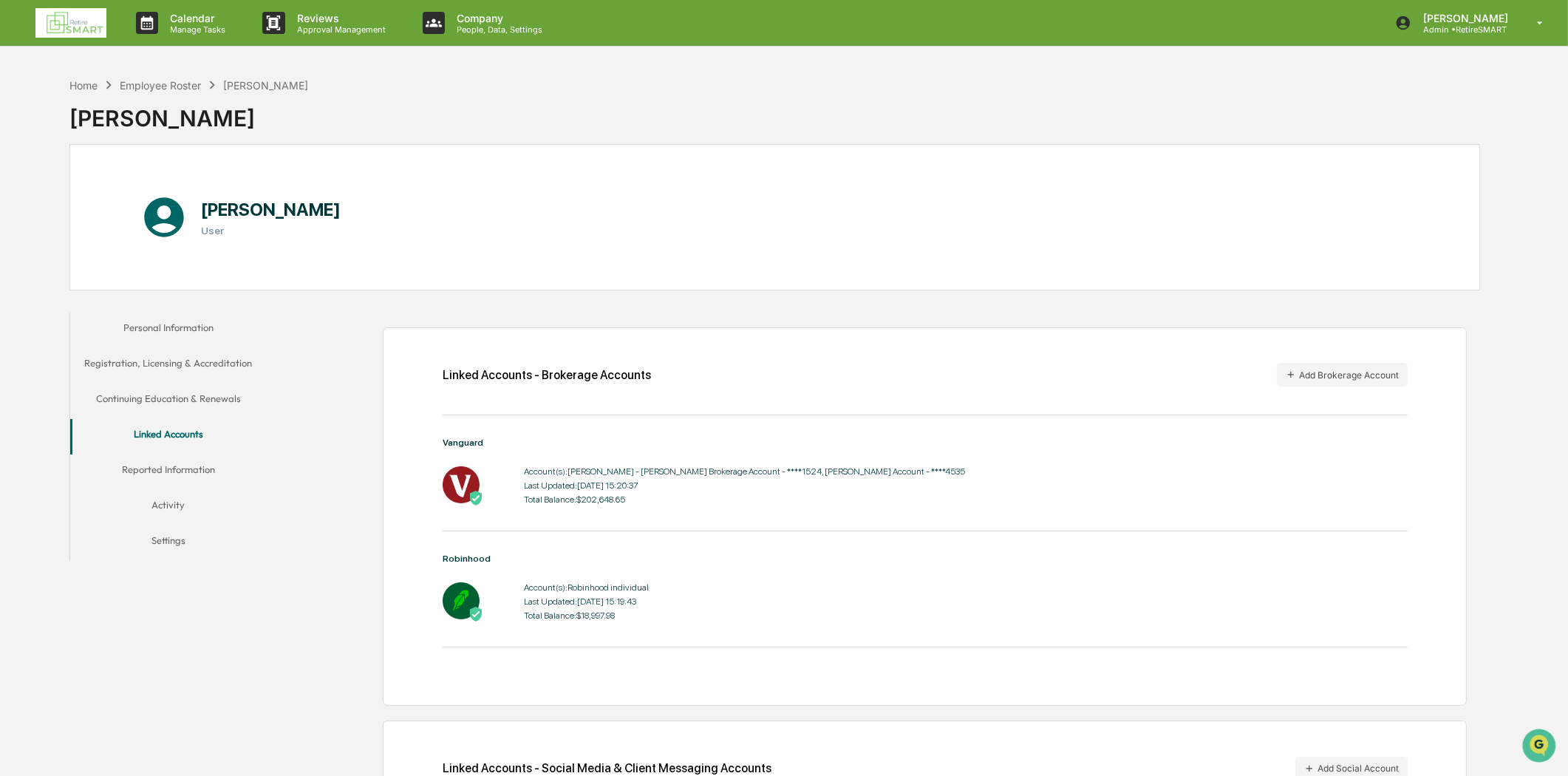
click at [63, 31] on img at bounding box center [71, 23] width 71 height 30
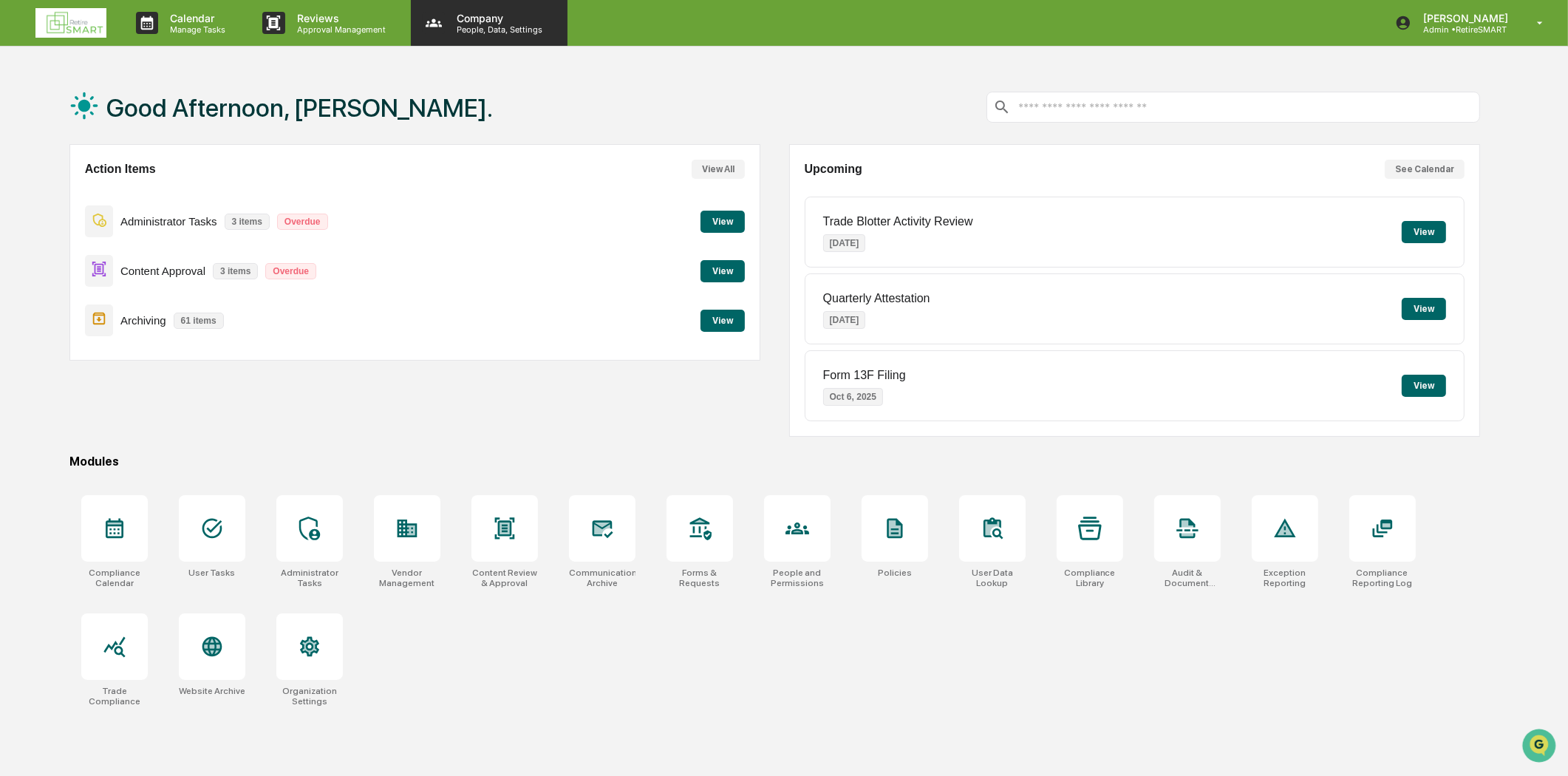
click at [504, 10] on div "Company People, Data, Settings" at bounding box center [488, 23] width 156 height 46
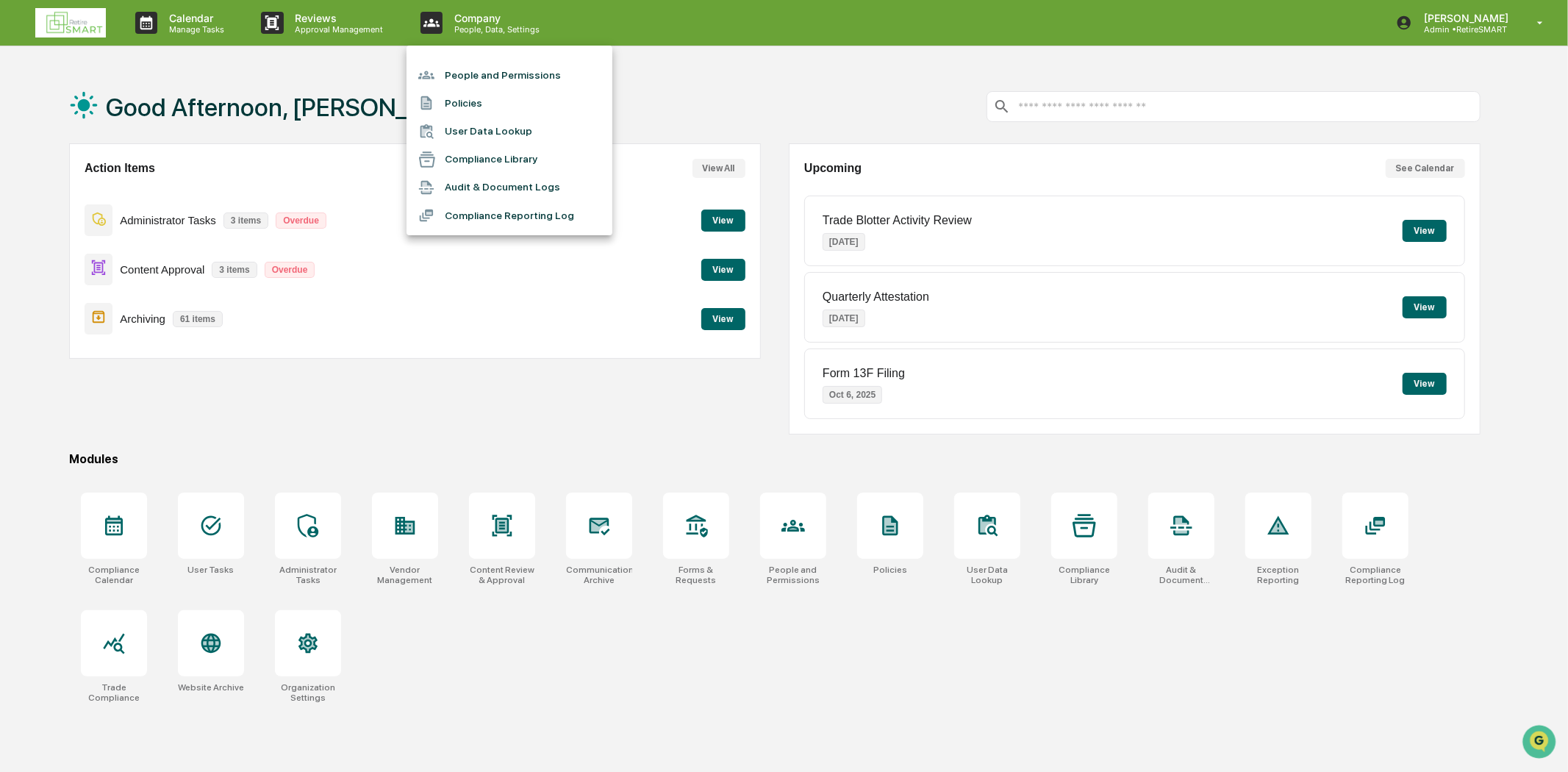
click at [535, 72] on li "People and Permissions" at bounding box center [510, 75] width 206 height 28
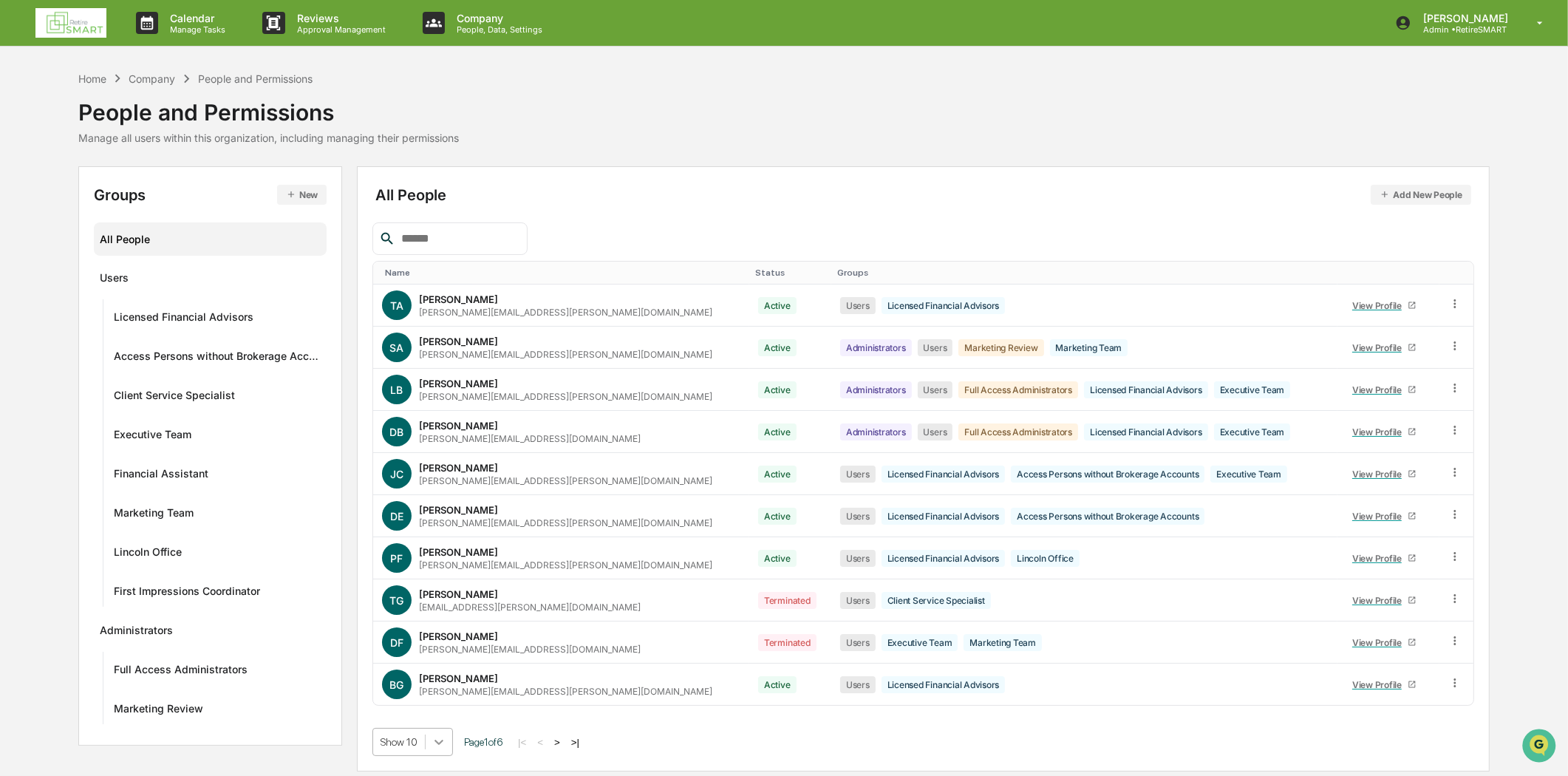
click at [438, 744] on body "Calendar Manage Tasks Reviews Approval Management Company People, Data, Setting…" at bounding box center [784, 388] width 1568 height 776
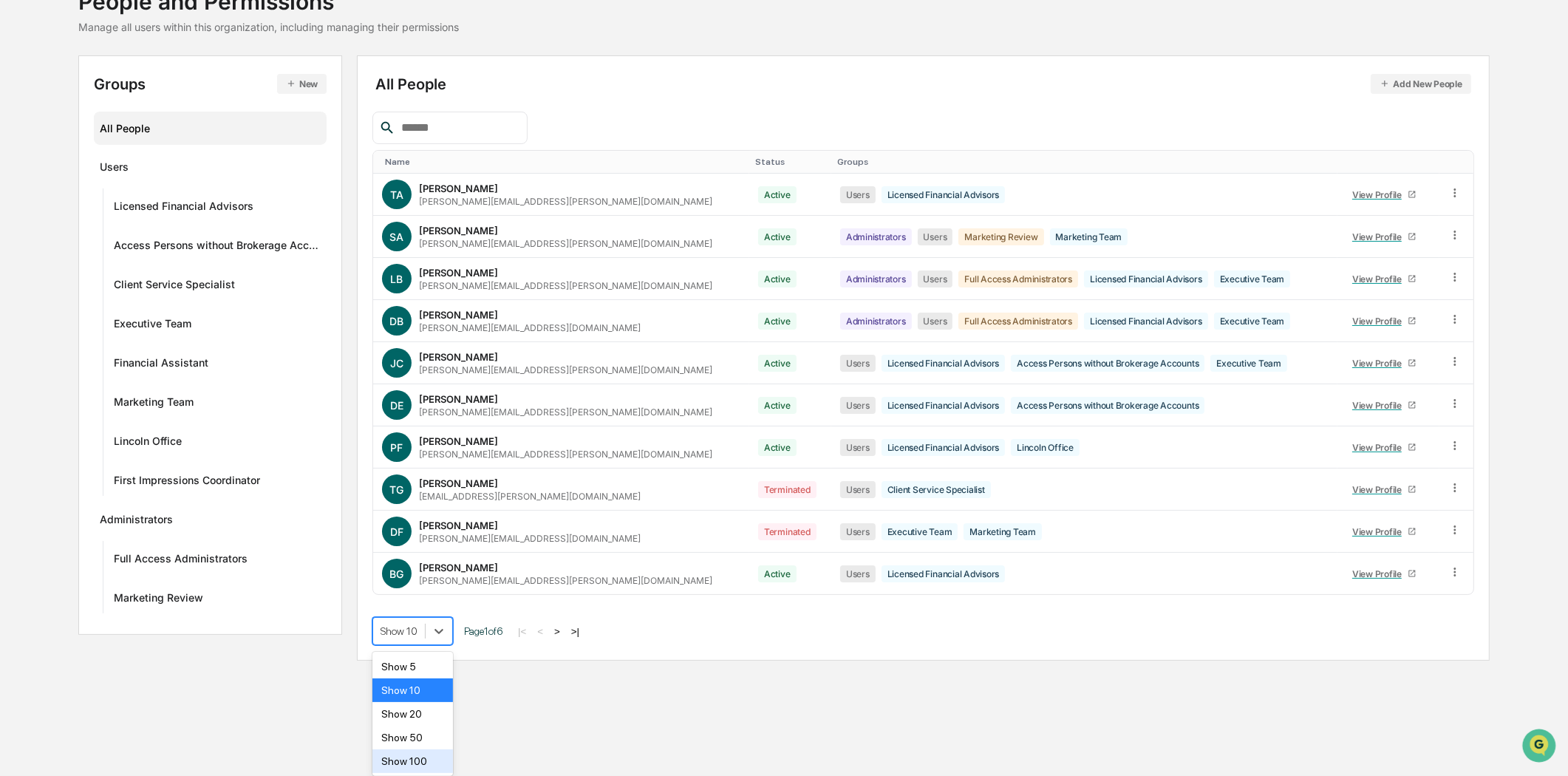
click at [417, 755] on div "Show 100" at bounding box center [412, 761] width 80 height 23
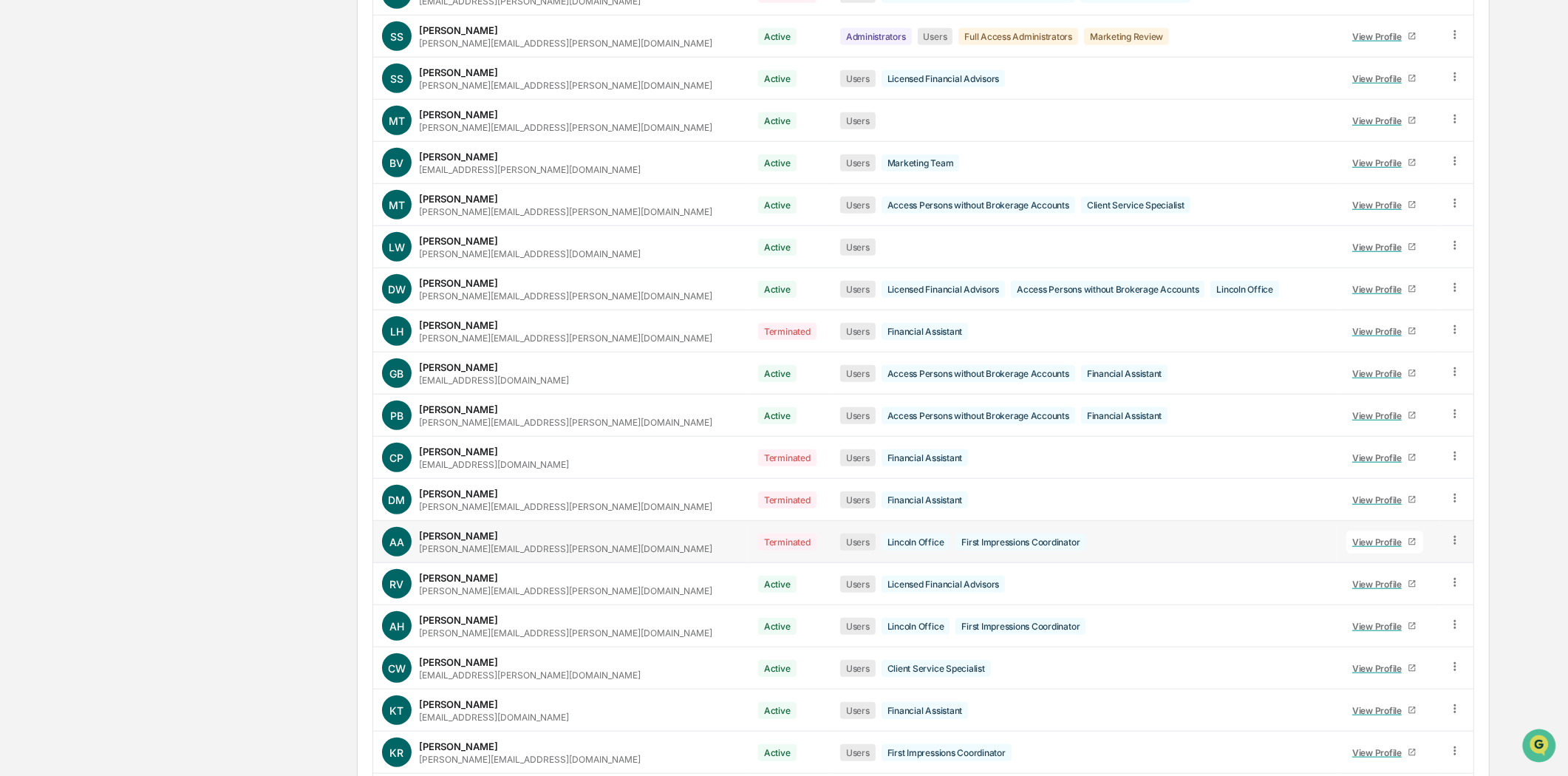
scroll to position [1769, 0]
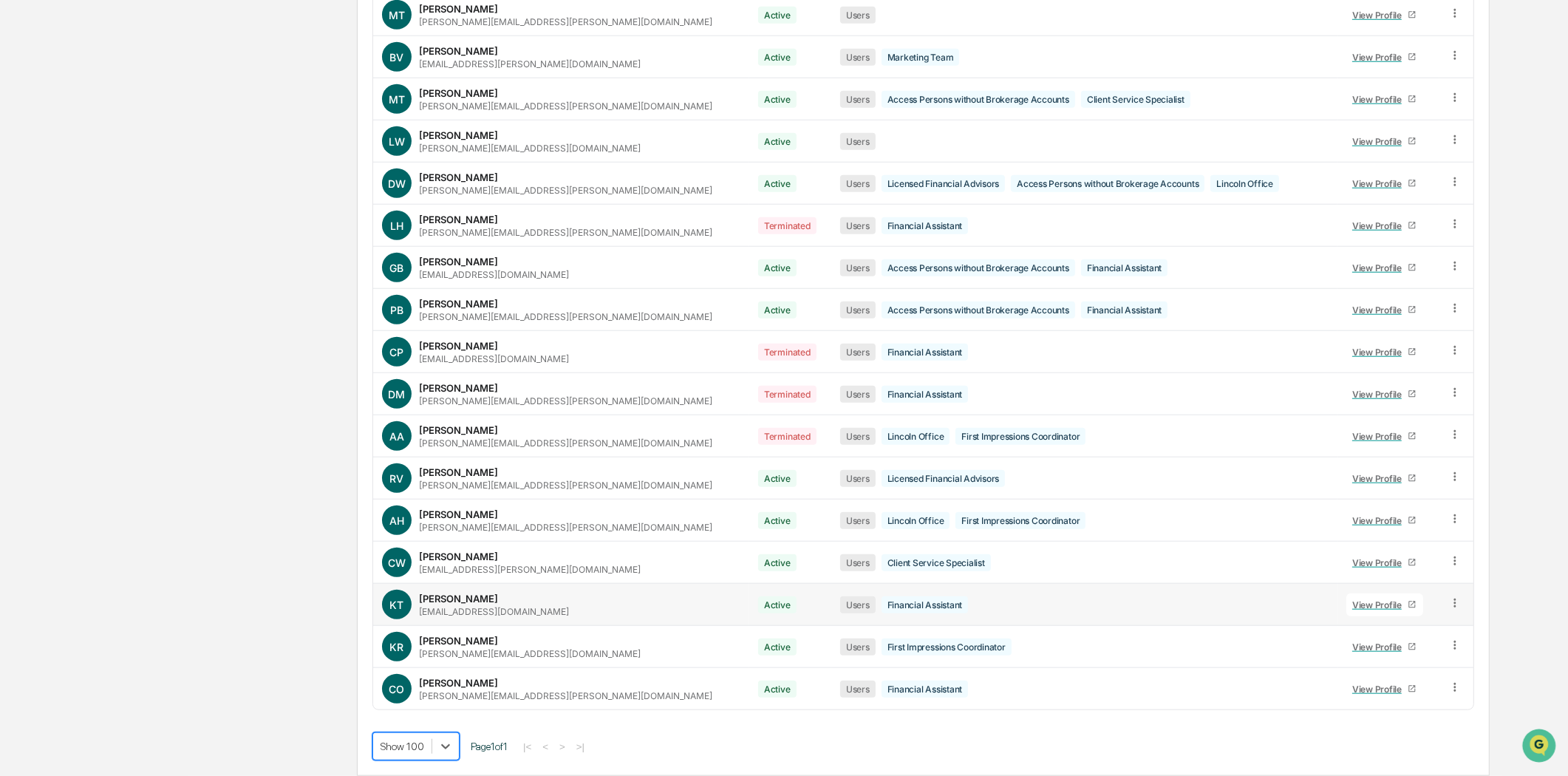
click at [495, 599] on div "[PERSON_NAME] [PERSON_NAME][EMAIL_ADDRESS][DOMAIN_NAME]" at bounding box center [493, 605] width 150 height 24
click at [1352, 602] on div "View Profile" at bounding box center [1379, 605] width 55 height 11
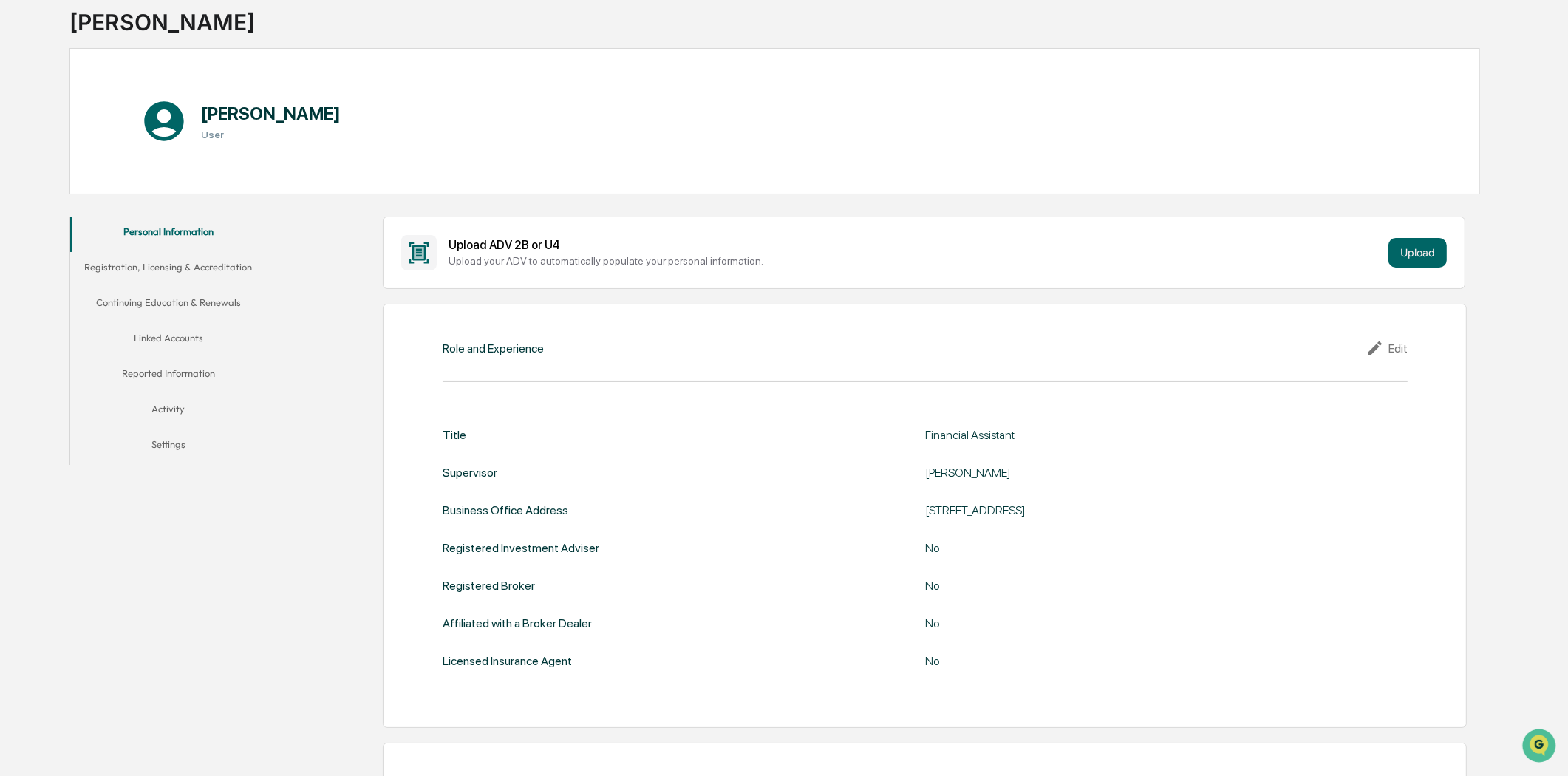
scroll to position [92, 0]
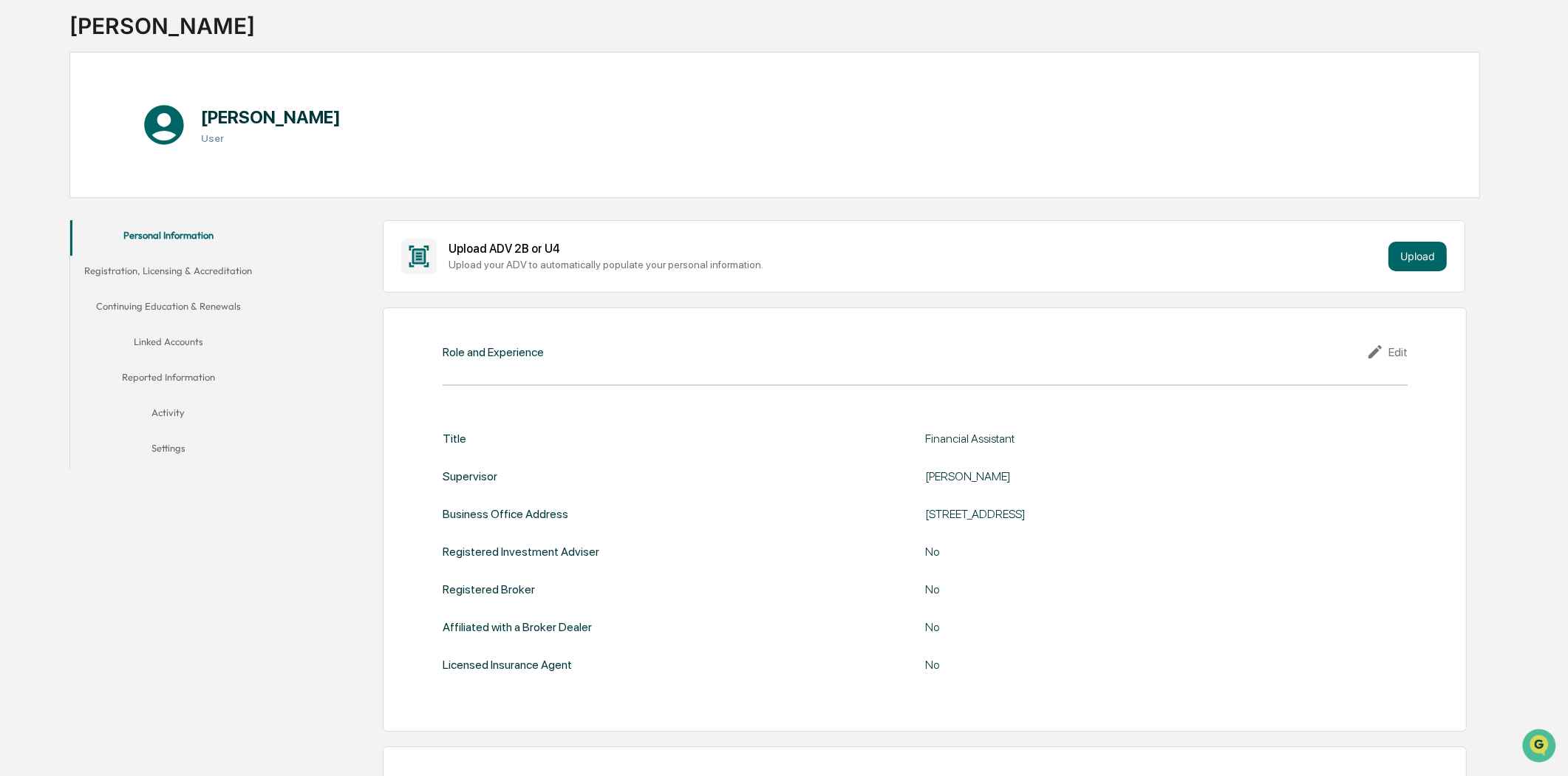
click at [186, 343] on button "Linked Accounts" at bounding box center [168, 344] width 197 height 36
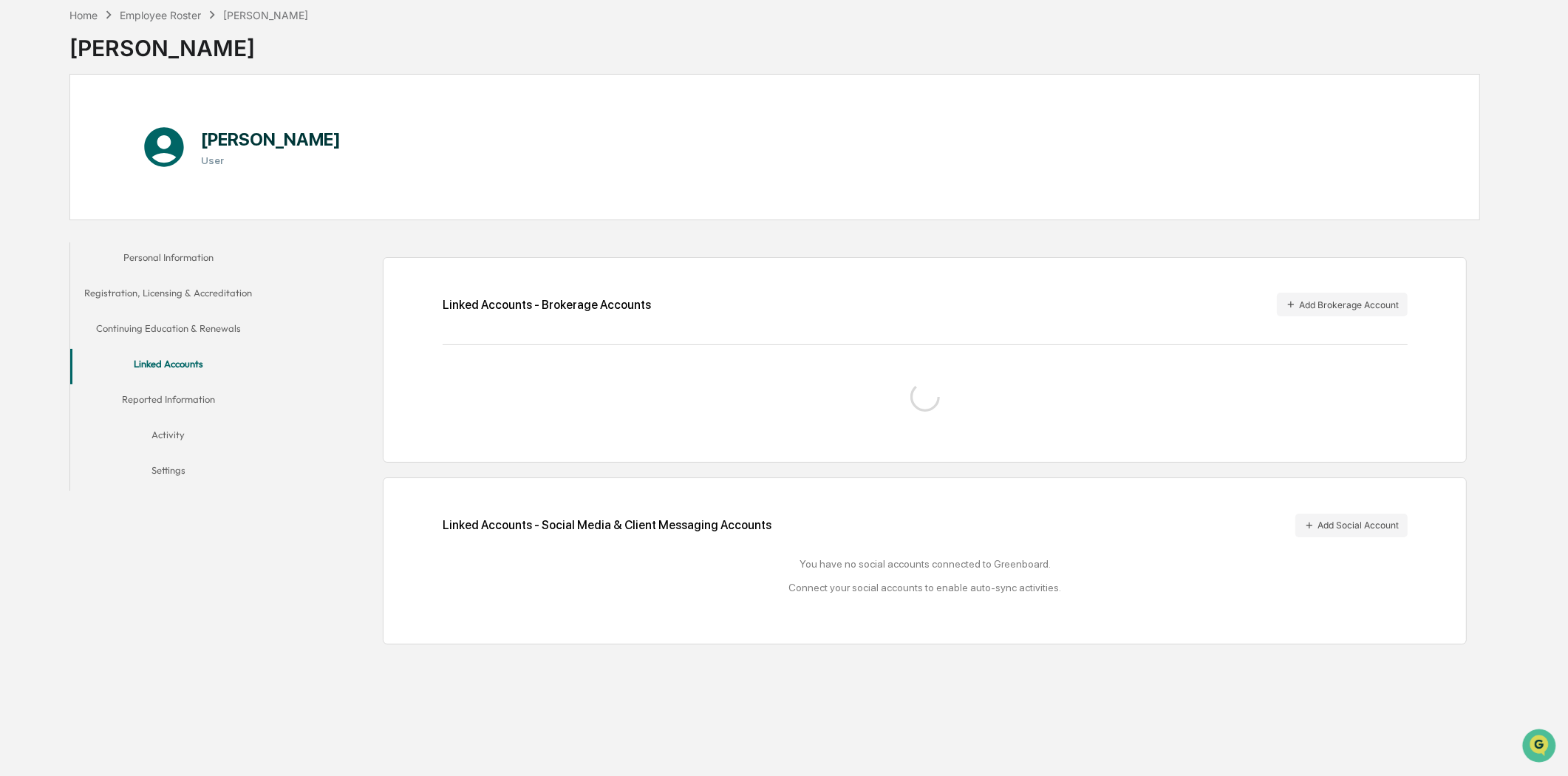
scroll to position [47, 0]
